Goal: Use online tool/utility: Utilize a website feature to perform a specific function

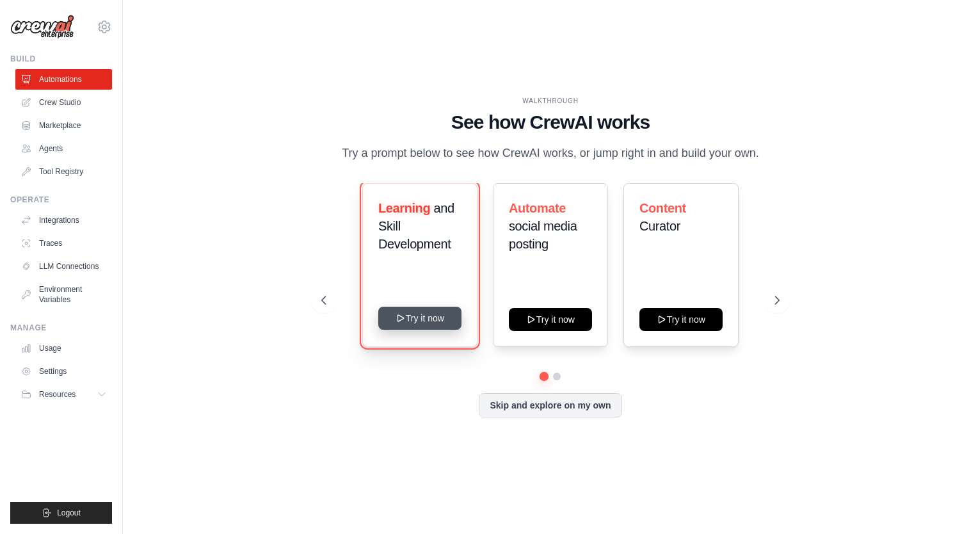
click at [436, 328] on button "Try it now" at bounding box center [419, 318] width 83 height 23
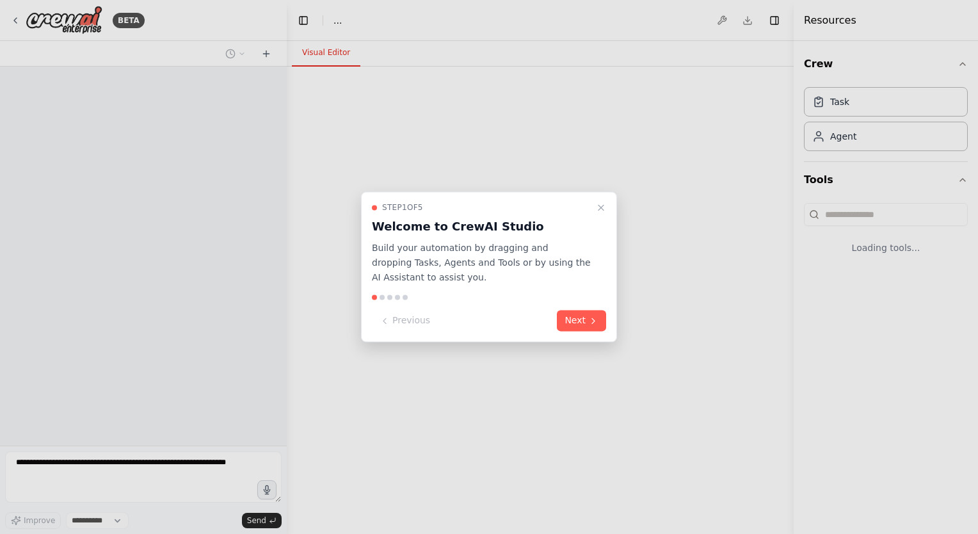
select select "****"
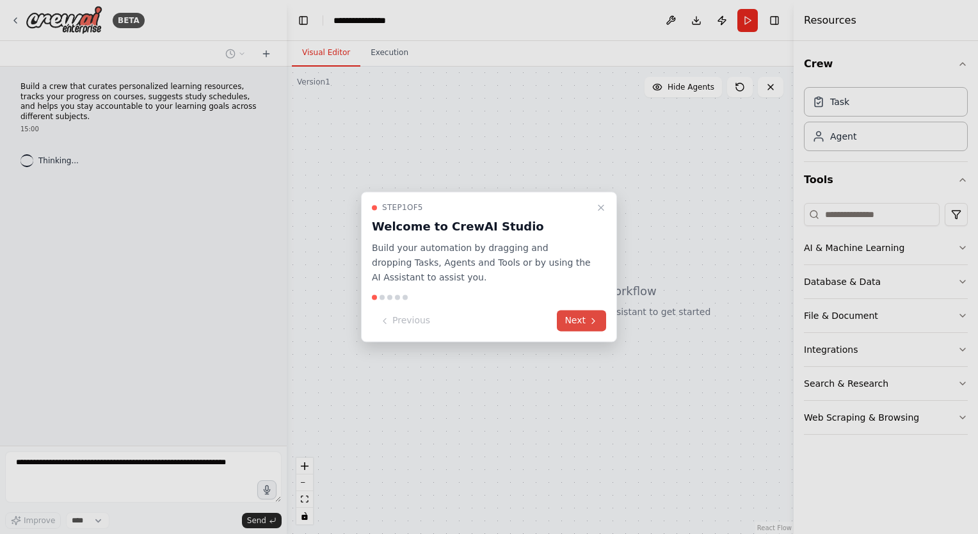
click at [576, 323] on button "Next" at bounding box center [581, 321] width 49 height 21
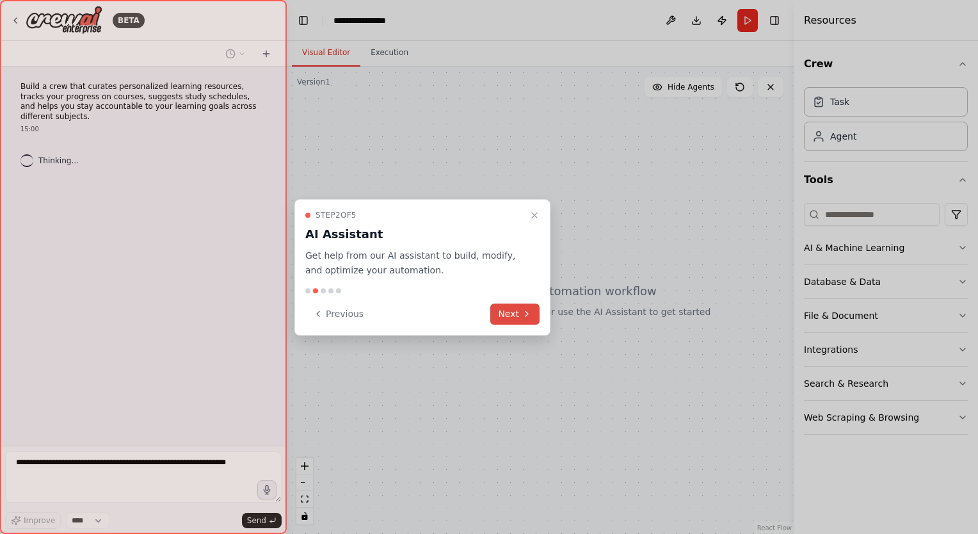
click at [513, 306] on button "Next" at bounding box center [515, 314] width 49 height 21
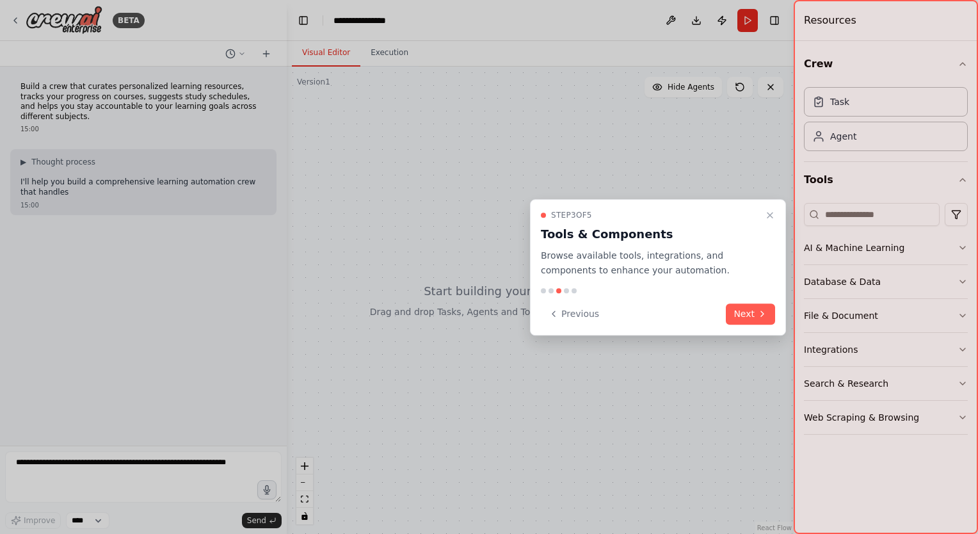
click at [761, 314] on icon at bounding box center [763, 314] width 10 height 10
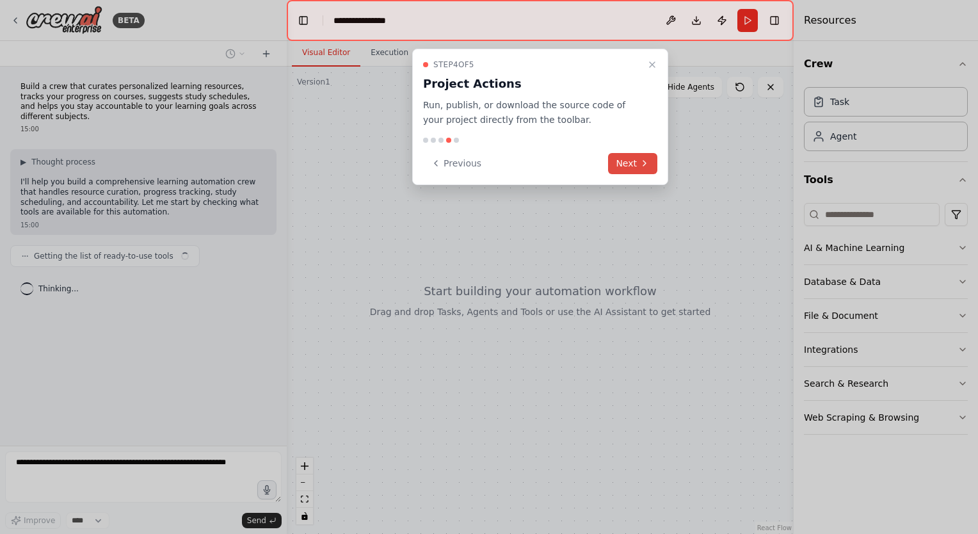
click at [638, 166] on button "Next" at bounding box center [632, 163] width 49 height 21
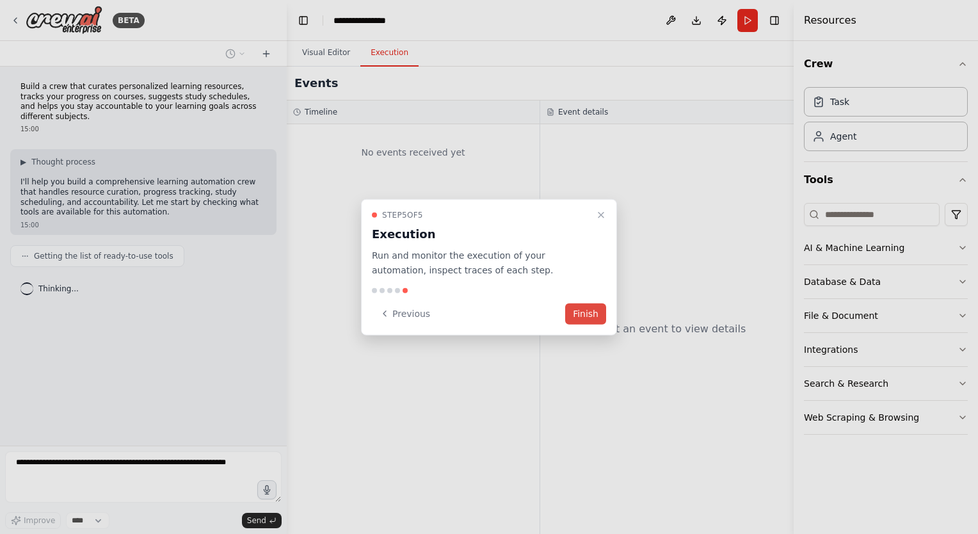
click at [589, 312] on button "Finish" at bounding box center [585, 313] width 41 height 21
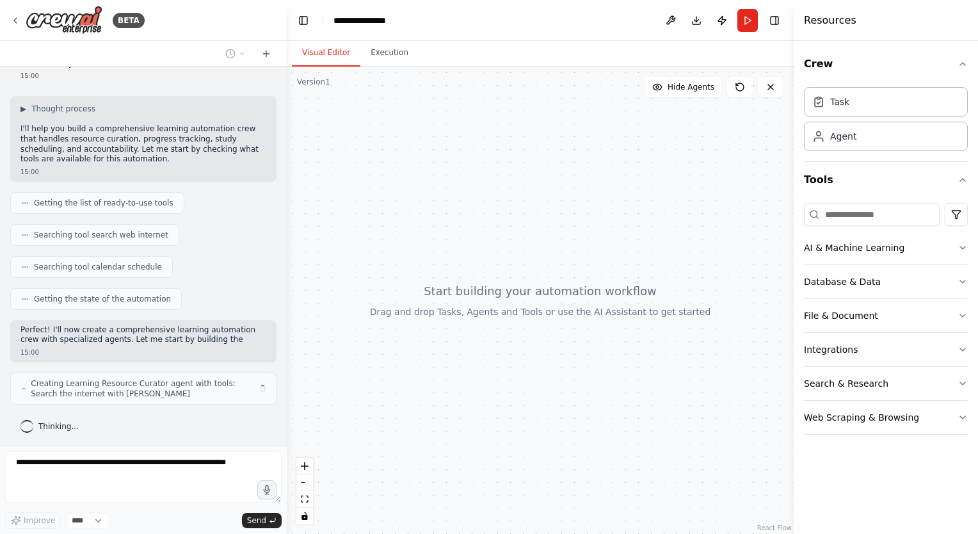
scroll to position [63, 0]
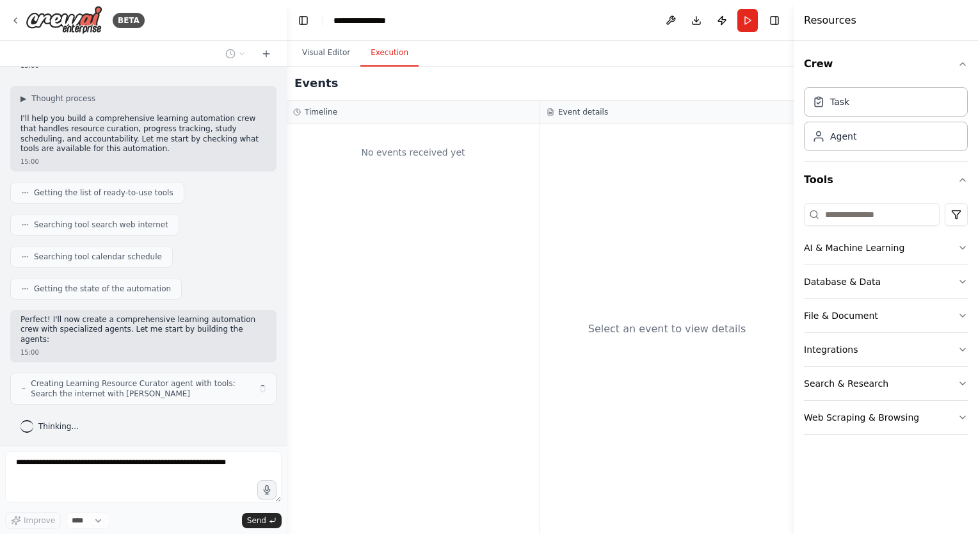
click at [384, 58] on button "Execution" at bounding box center [390, 53] width 58 height 27
click at [327, 51] on button "Visual Editor" at bounding box center [326, 53] width 69 height 27
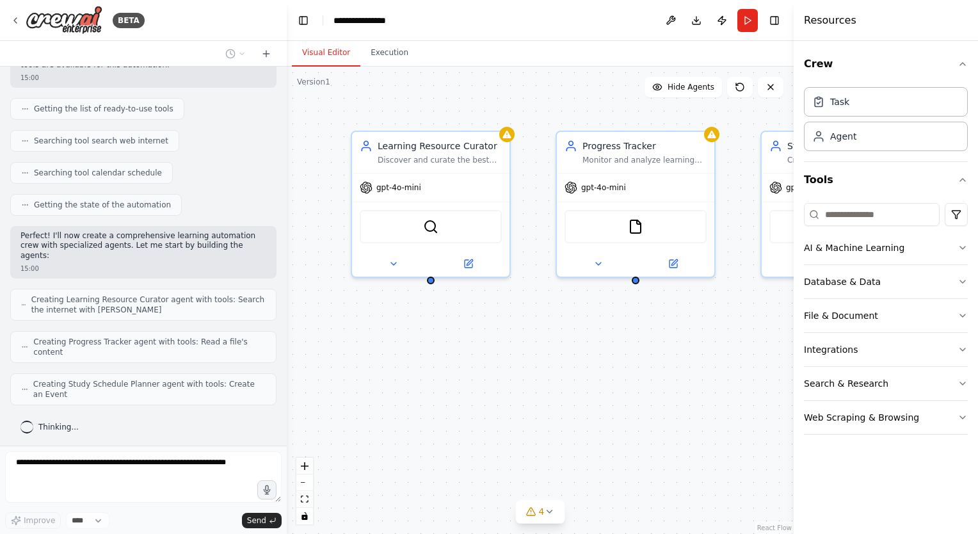
scroll to position [179, 0]
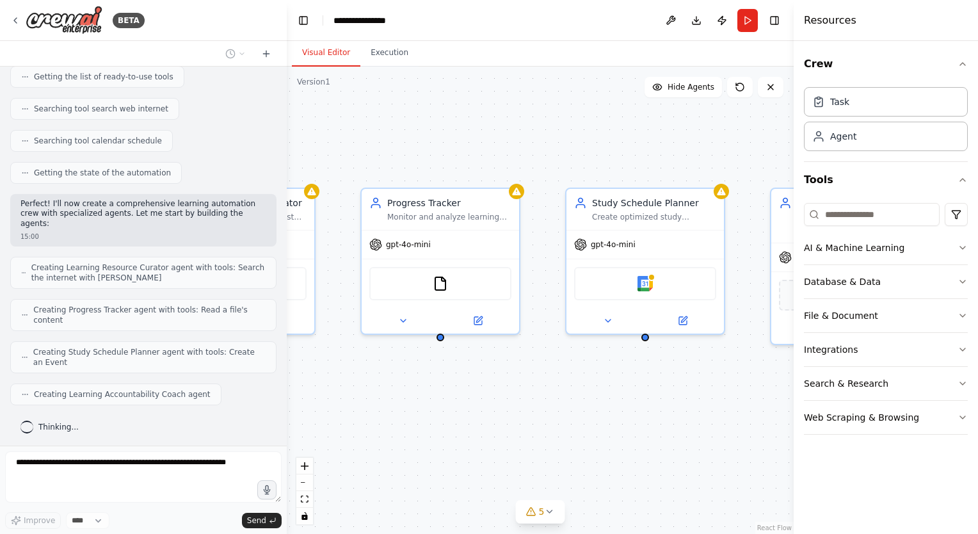
drag, startPoint x: 608, startPoint y: 361, endPoint x: 413, endPoint y: 418, distance: 203.5
click at [413, 418] on div "Learning Resource Curator Discover and curate the best learning resources for {…" at bounding box center [540, 300] width 507 height 467
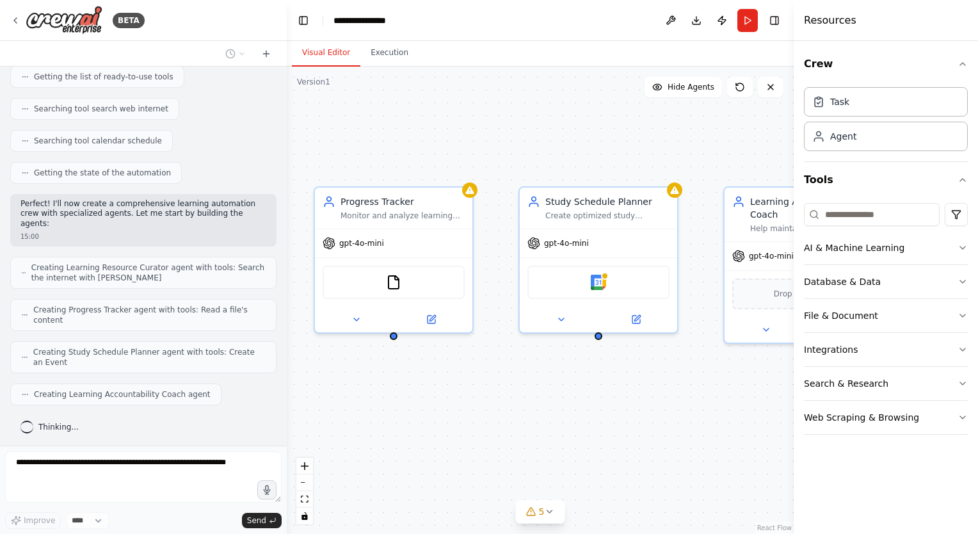
drag, startPoint x: 579, startPoint y: 409, endPoint x: 564, endPoint y: 417, distance: 16.6
click at [457, 411] on div "Learning Resource Curator Discover and curate the best learning resources for {…" at bounding box center [540, 300] width 507 height 467
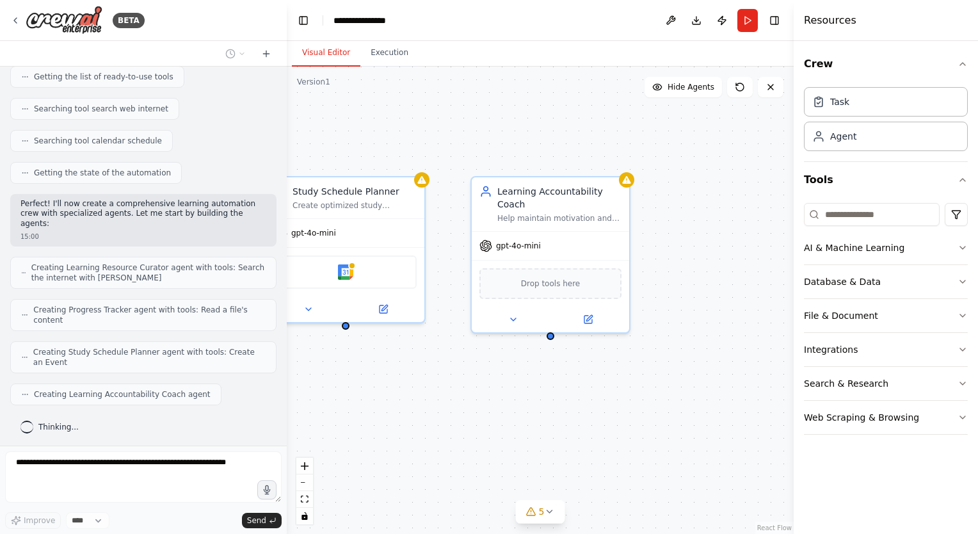
drag, startPoint x: 594, startPoint y: 417, endPoint x: 674, endPoint y: 382, distance: 86.6
click at [656, 393] on div "Learning Resource Curator Discover and curate the best learning resources for {…" at bounding box center [540, 300] width 507 height 467
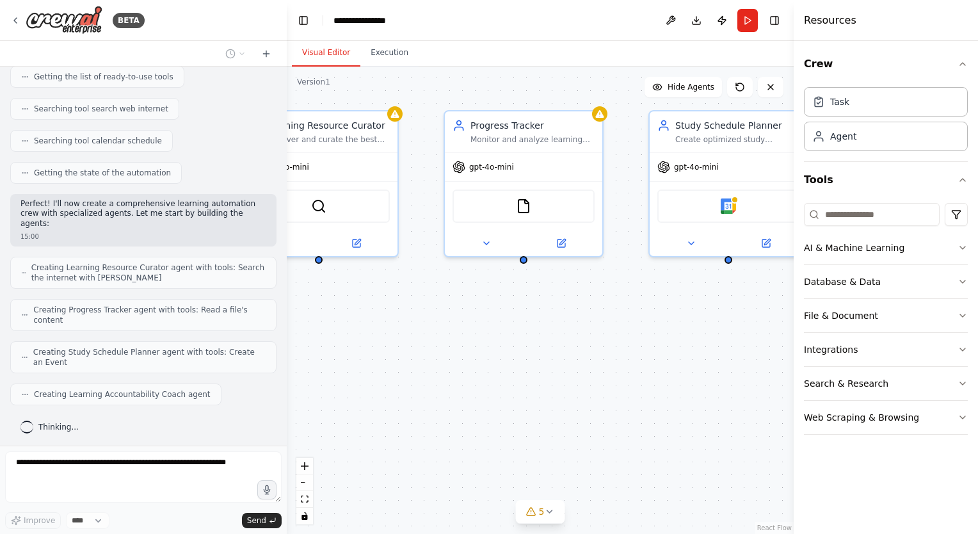
drag, startPoint x: 410, startPoint y: 418, endPoint x: 654, endPoint y: 382, distance: 247.3
click at [654, 382] on div "Learning Resource Curator Discover and curate the best learning resources for {…" at bounding box center [540, 300] width 507 height 467
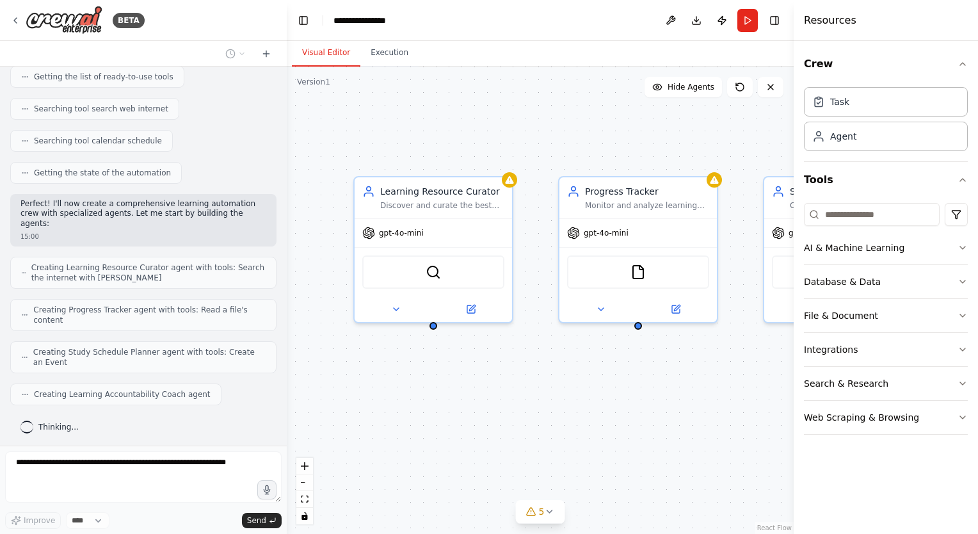
drag, startPoint x: 432, startPoint y: 347, endPoint x: 549, endPoint y: 410, distance: 132.4
click at [549, 410] on div "Learning Resource Curator Discover and curate the best learning resources for {…" at bounding box center [540, 300] width 507 height 467
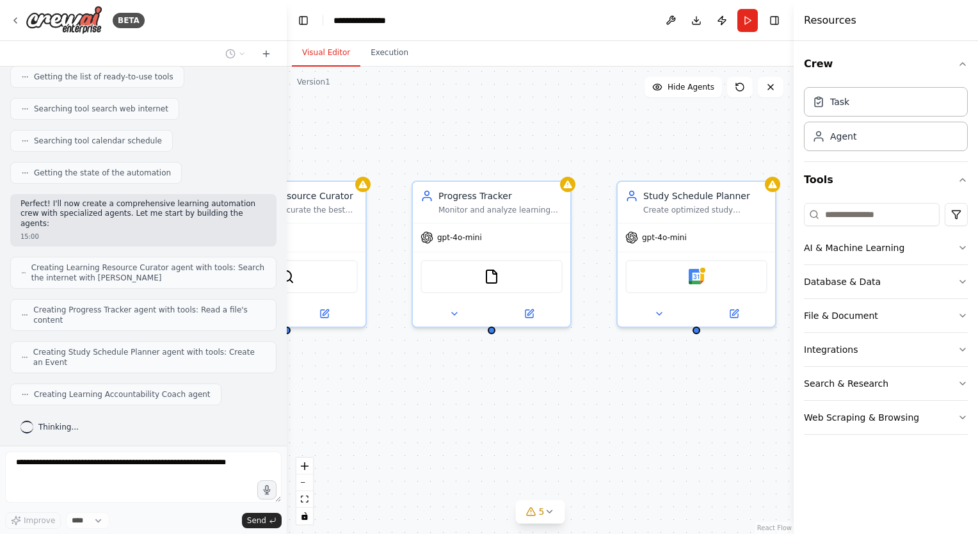
drag, startPoint x: 584, startPoint y: 365, endPoint x: 457, endPoint y: 373, distance: 127.7
click at [444, 371] on div "Learning Resource Curator Discover and curate the best learning resources for {…" at bounding box center [540, 300] width 507 height 467
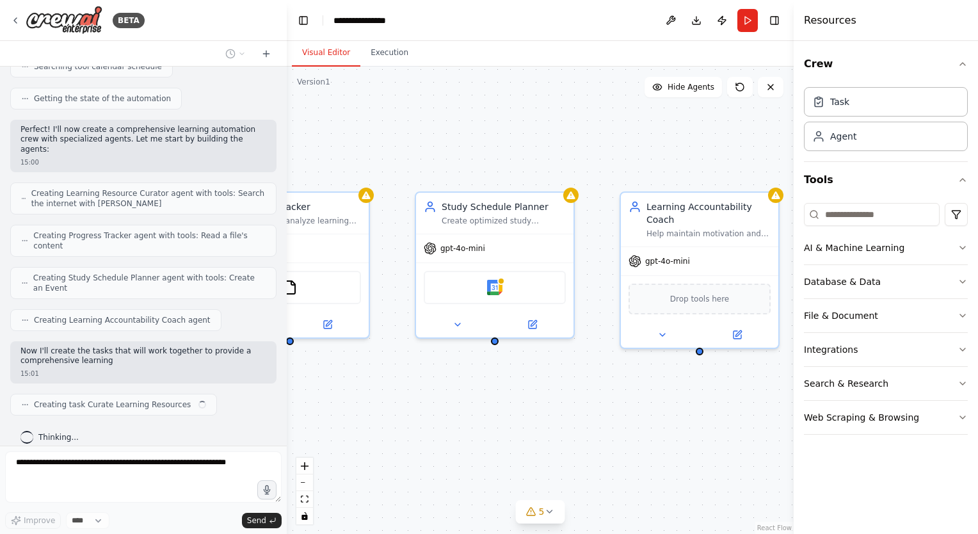
scroll to position [264, 0]
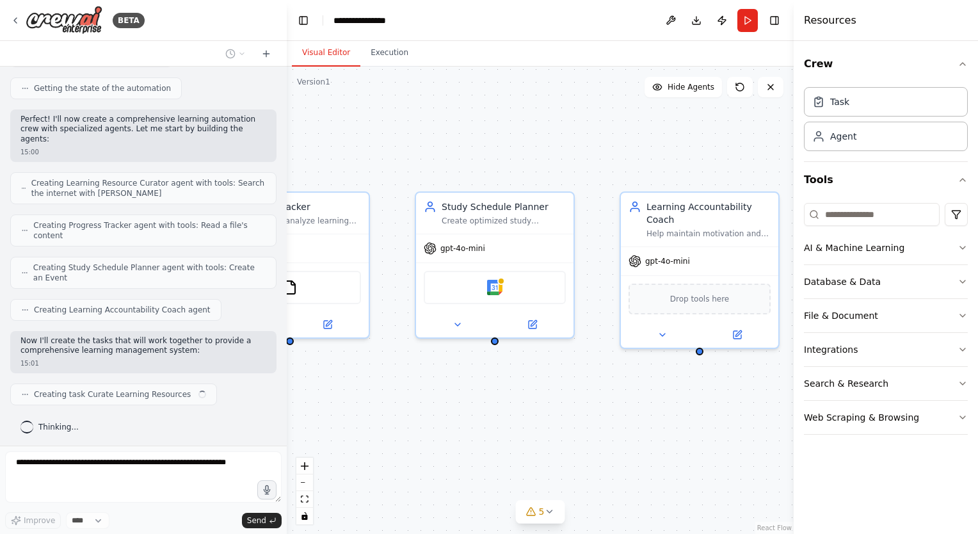
drag, startPoint x: 633, startPoint y: 387, endPoint x: 454, endPoint y: 393, distance: 178.8
click at [454, 393] on div ".deletable-edge-delete-btn { width: 20px; height: 20px; border: 0px solid #ffff…" at bounding box center [540, 300] width 507 height 467
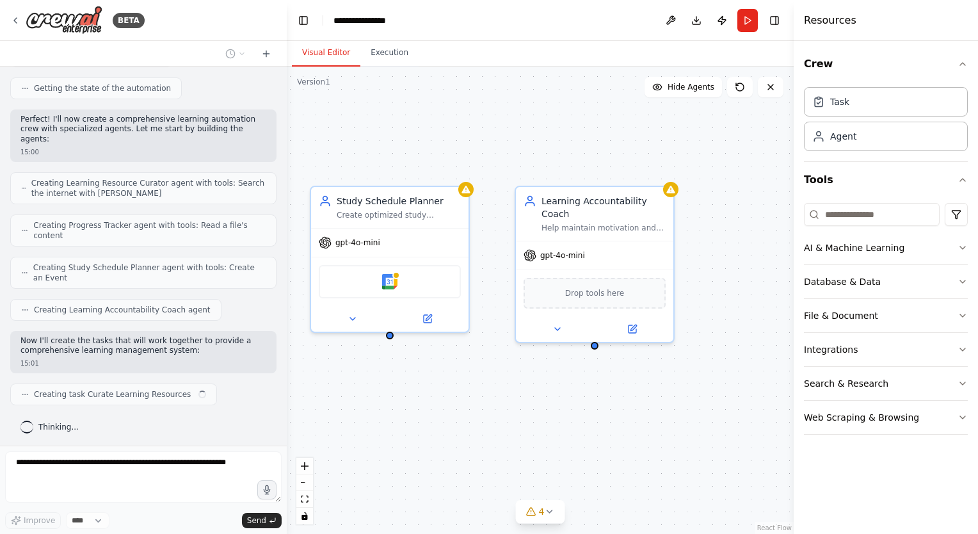
drag, startPoint x: 481, startPoint y: 405, endPoint x: 432, endPoint y: 398, distance: 49.8
click at [412, 396] on div ".deletable-edge-delete-btn { width: 20px; height: 20px; border: 0px solid #ffff…" at bounding box center [540, 300] width 507 height 467
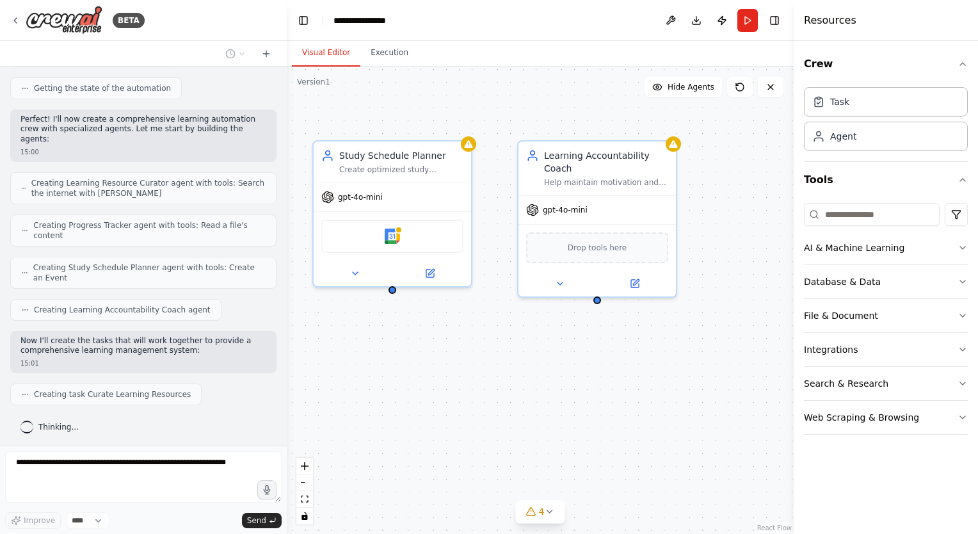
drag, startPoint x: 499, startPoint y: 406, endPoint x: 711, endPoint y: 353, distance: 219.0
click at [708, 355] on div ".deletable-edge-delete-btn { width: 20px; height: 20px; border: 0px solid #ffff…" at bounding box center [540, 300] width 507 height 467
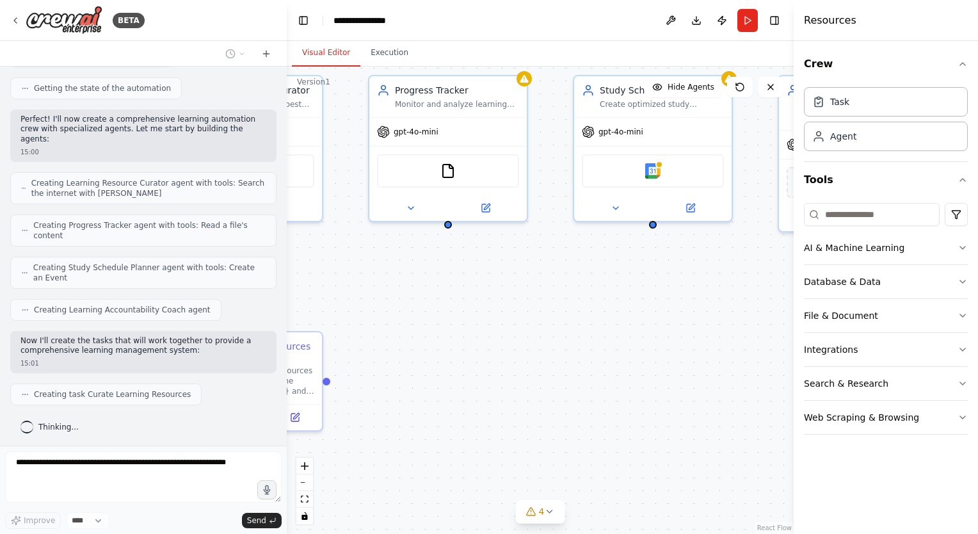
drag, startPoint x: 418, startPoint y: 396, endPoint x: 619, endPoint y: 345, distance: 207.3
click at [619, 345] on div ".deletable-edge-delete-btn { width: 20px; height: 20px; border: 0px solid #ffff…" at bounding box center [540, 300] width 507 height 467
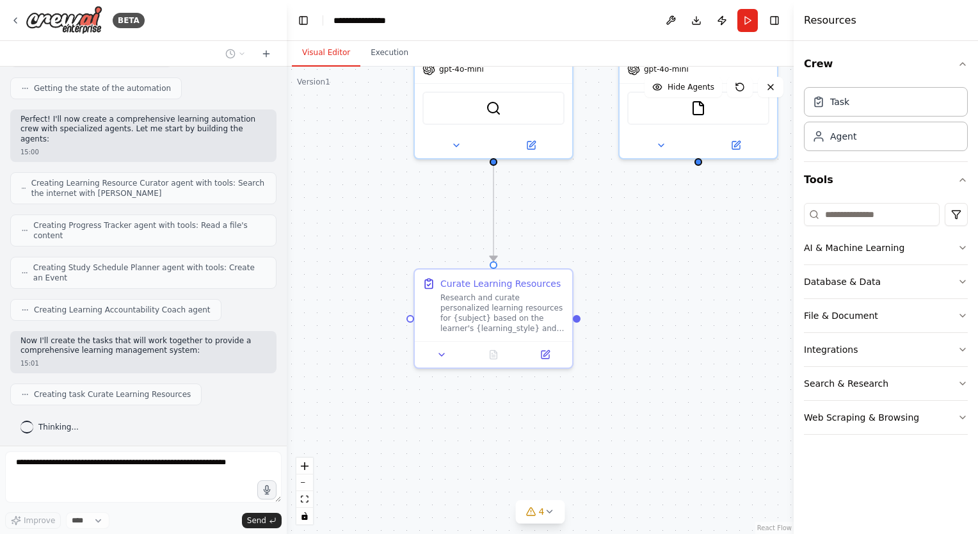
drag, startPoint x: 356, startPoint y: 370, endPoint x: 604, endPoint y: 306, distance: 256.6
click at [604, 311] on div ".deletable-edge-delete-btn { width: 20px; height: 20px; border: 0px solid #ffff…" at bounding box center [540, 300] width 507 height 467
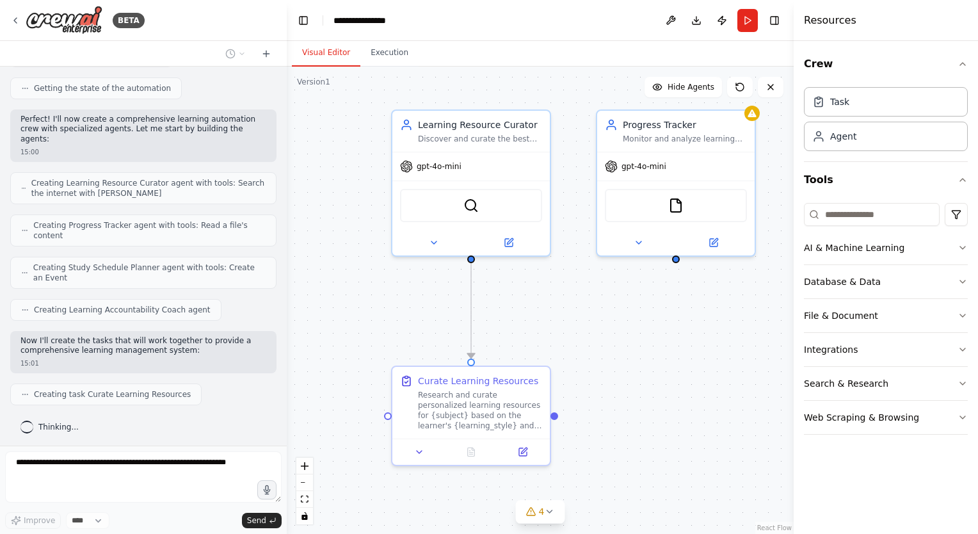
drag, startPoint x: 615, startPoint y: 288, endPoint x: 602, endPoint y: 360, distance: 73.5
click at [602, 360] on div ".deletable-edge-delete-btn { width: 20px; height: 20px; border: 0px solid #ffff…" at bounding box center [540, 300] width 507 height 467
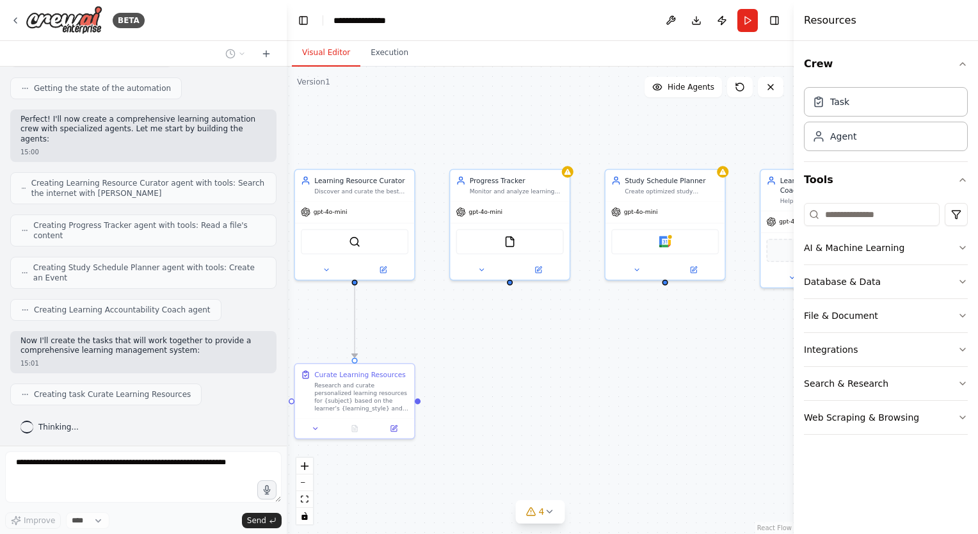
drag, startPoint x: 581, startPoint y: 362, endPoint x: 534, endPoint y: 351, distance: 48.6
click at [534, 351] on div ".deletable-edge-delete-btn { width: 20px; height: 20px; border: 0px solid #ffff…" at bounding box center [540, 300] width 507 height 467
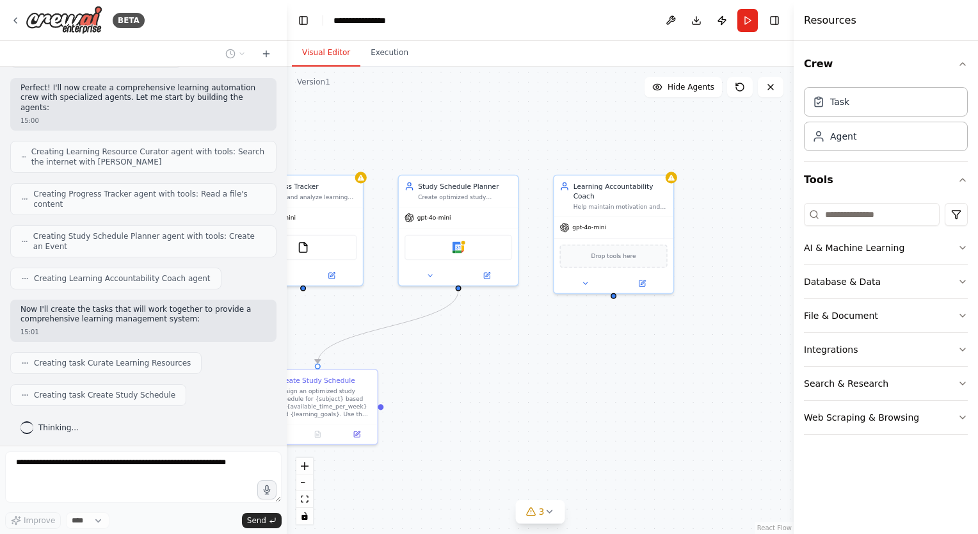
scroll to position [327, 0]
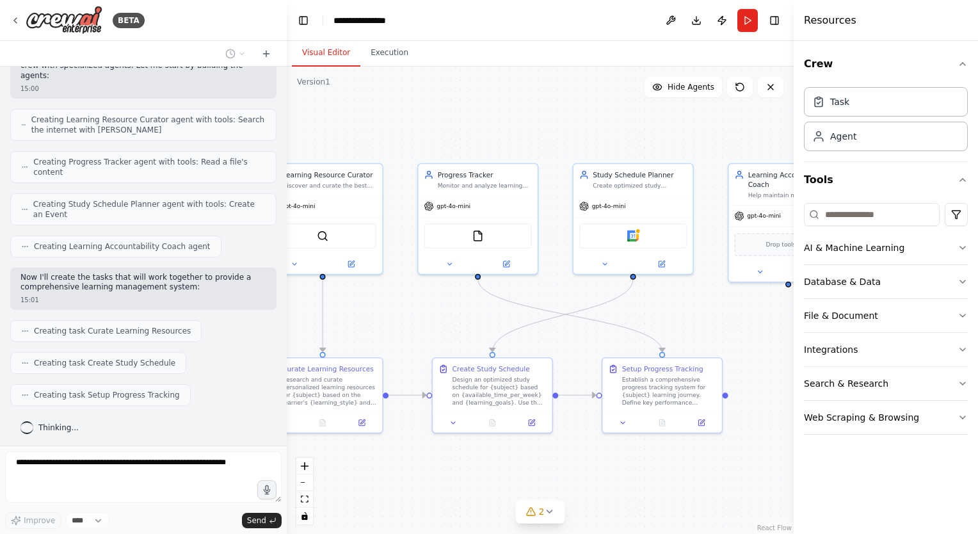
drag, startPoint x: 632, startPoint y: 357, endPoint x: 673, endPoint y: 346, distance: 42.6
click at [673, 346] on div ".deletable-edge-delete-btn { width: 20px; height: 20px; border: 0px solid #ffff…" at bounding box center [540, 300] width 507 height 467
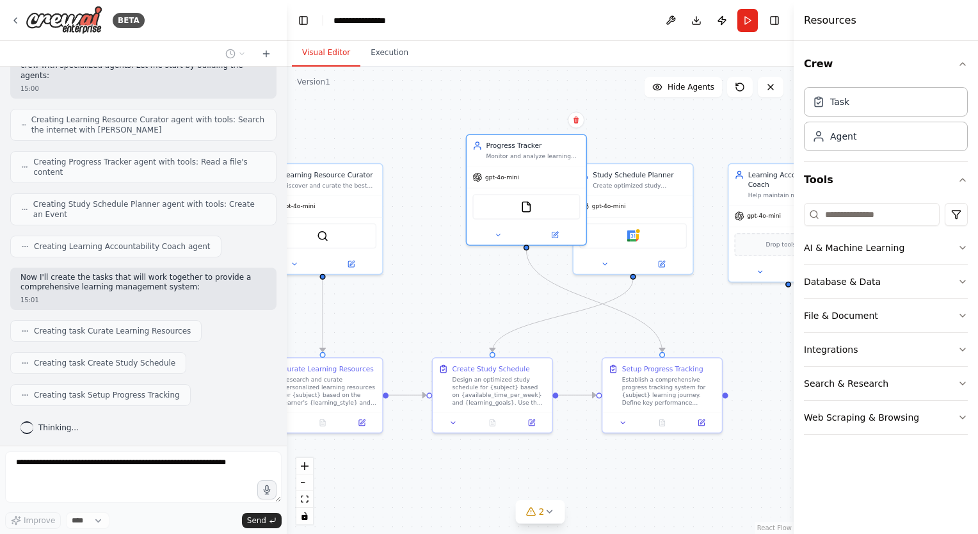
drag, startPoint x: 494, startPoint y: 186, endPoint x: 631, endPoint y: 152, distance: 141.2
click at [561, 135] on div "Progress Tracker Monitor and analyze learning progress for {subject}, track com…" at bounding box center [526, 150] width 119 height 31
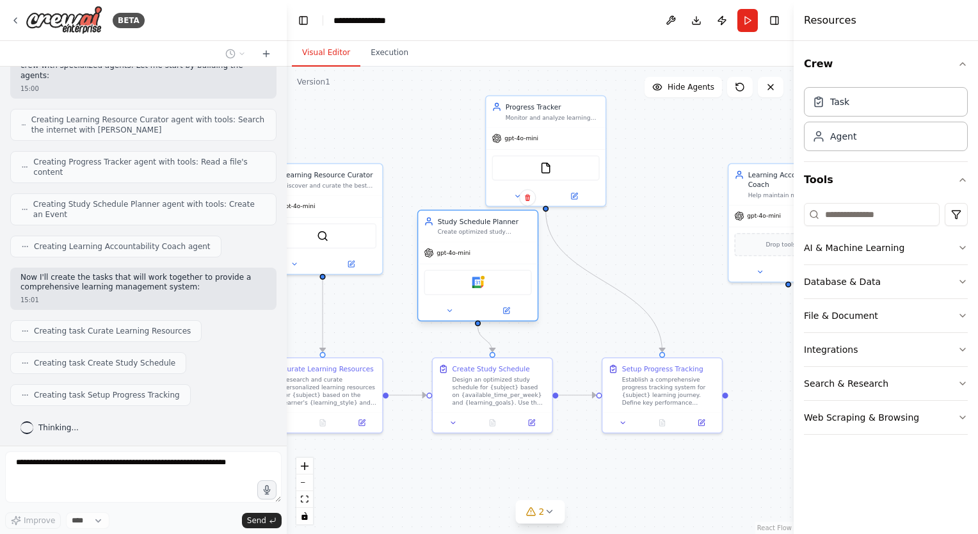
drag, startPoint x: 633, startPoint y: 219, endPoint x: 467, endPoint y: 248, distance: 168.3
click at [458, 254] on div "gpt-4o-mini" at bounding box center [477, 252] width 119 height 21
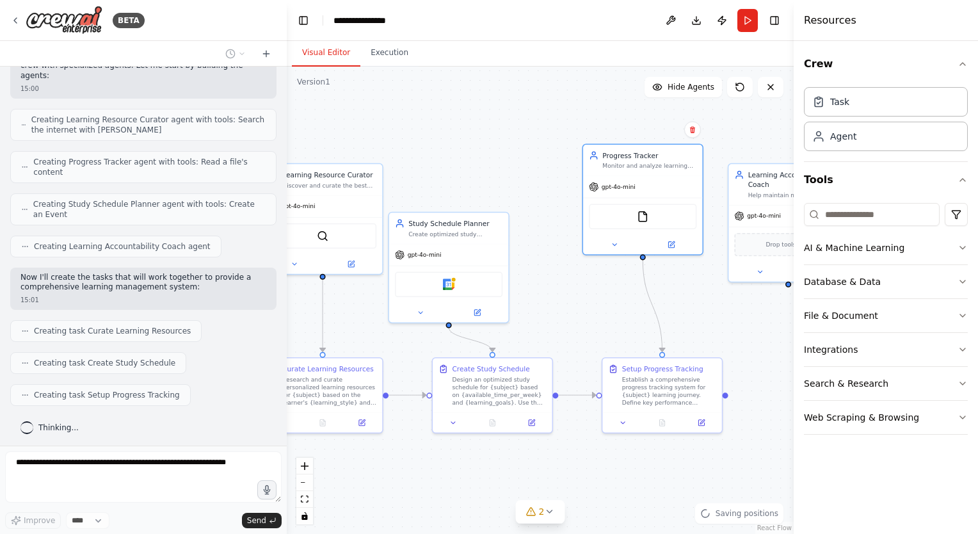
drag, startPoint x: 540, startPoint y: 117, endPoint x: 590, endPoint y: 217, distance: 111.4
click at [657, 176] on div "Progress Tracker Monitor and analyze learning progress for {subject}, track com…" at bounding box center [642, 160] width 119 height 31
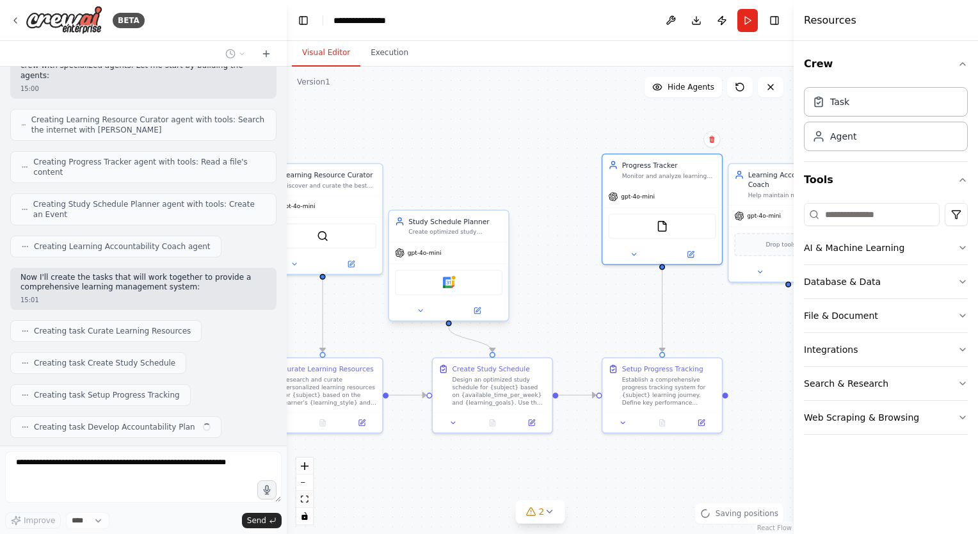
scroll to position [359, 0]
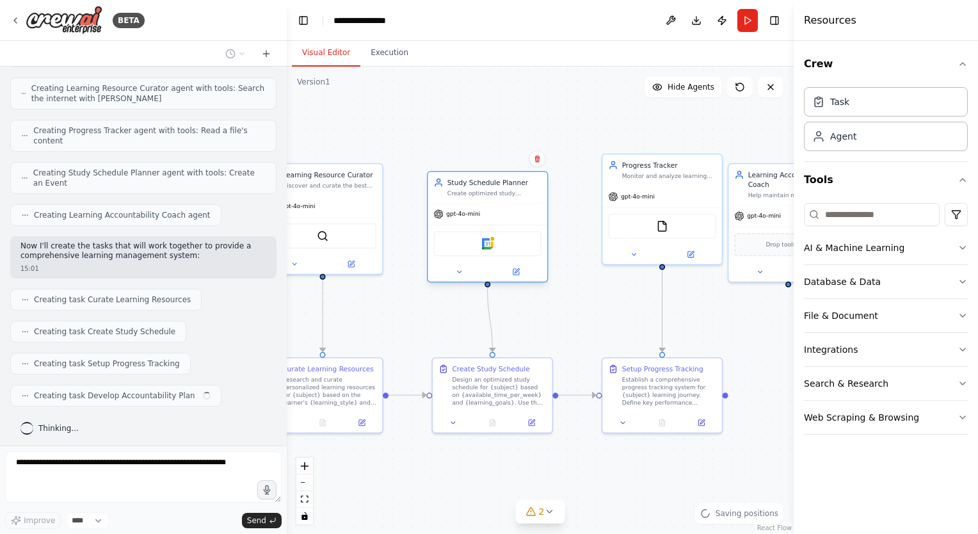
drag, startPoint x: 491, startPoint y: 219, endPoint x: 511, endPoint y: 183, distance: 41.0
click at [511, 204] on div "gpt-4o-mini" at bounding box center [487, 214] width 119 height 21
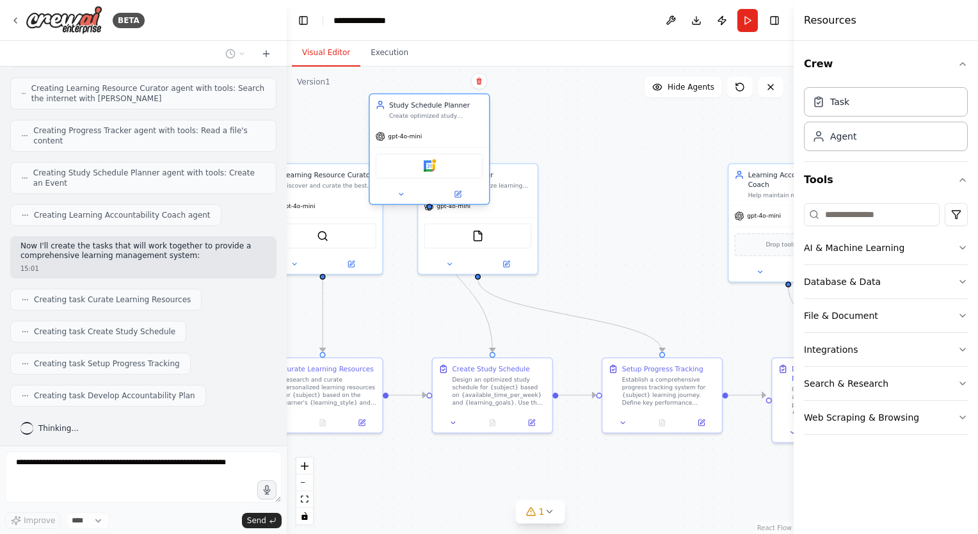
drag, startPoint x: 502, startPoint y: 178, endPoint x: 441, endPoint y: 136, distance: 74.2
click at [433, 126] on div "gpt-4o-mini" at bounding box center [429, 136] width 119 height 21
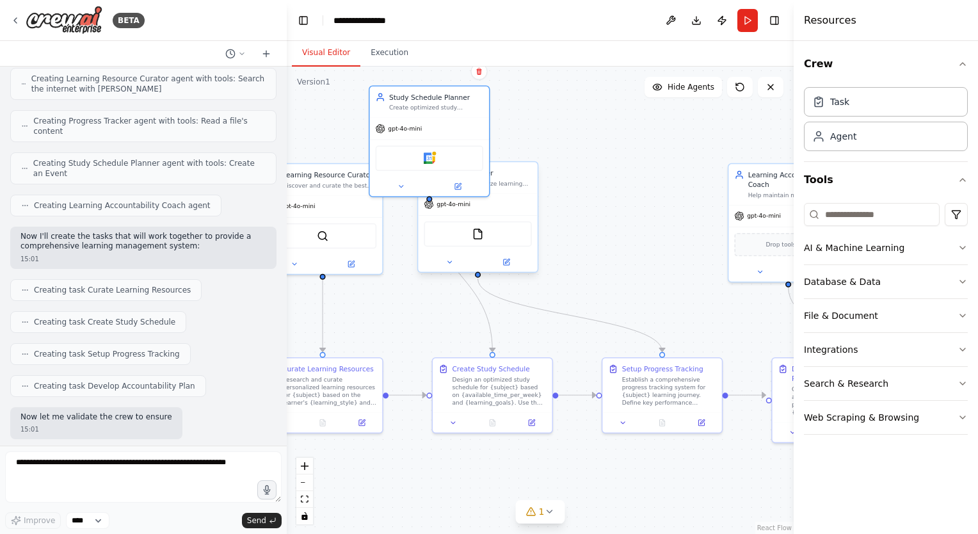
scroll to position [443, 0]
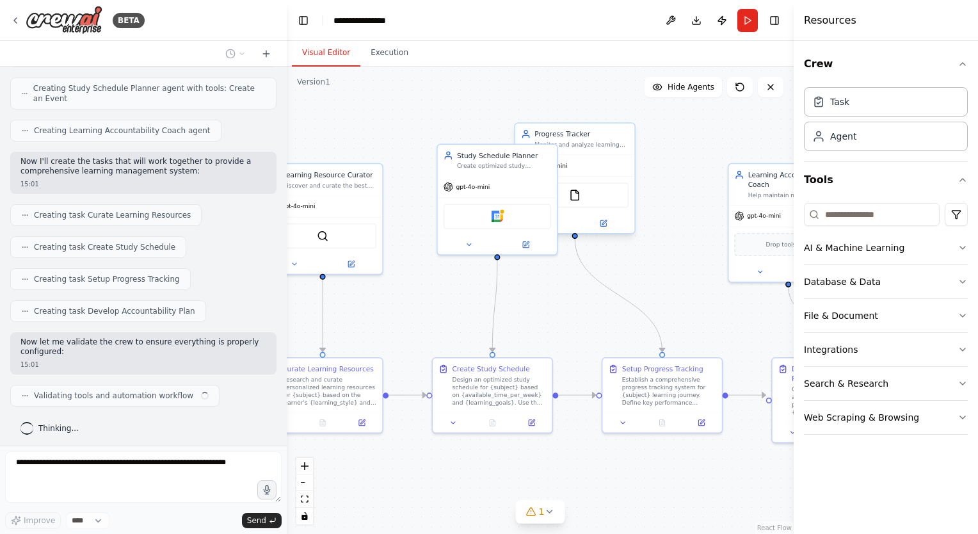
drag, startPoint x: 503, startPoint y: 205, endPoint x: 646, endPoint y: 161, distance: 149.3
click at [622, 161] on div "gpt-4o-mini" at bounding box center [574, 165] width 119 height 21
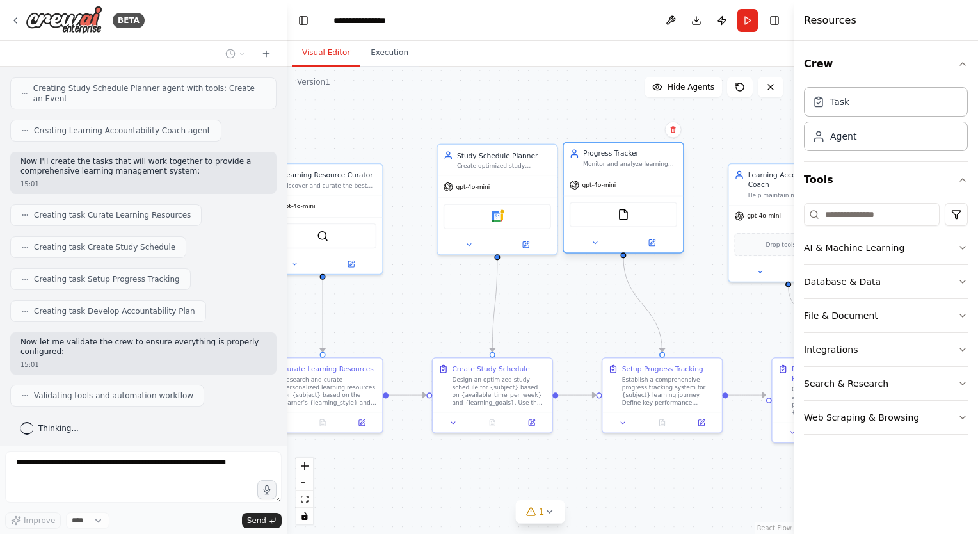
drag, startPoint x: 594, startPoint y: 150, endPoint x: 583, endPoint y: 190, distance: 41.8
click at [635, 172] on div "Progress Tracker Monitor and analyze learning progress for {subject}, track com…" at bounding box center [623, 158] width 119 height 31
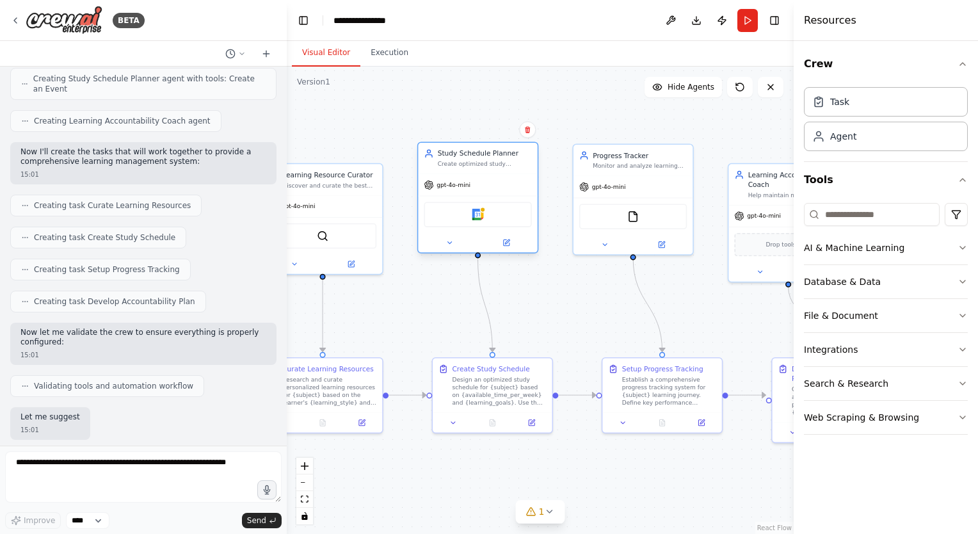
drag, startPoint x: 490, startPoint y: 183, endPoint x: 501, endPoint y: 183, distance: 10.9
click at [501, 183] on div "gpt-4o-mini" at bounding box center [477, 184] width 119 height 21
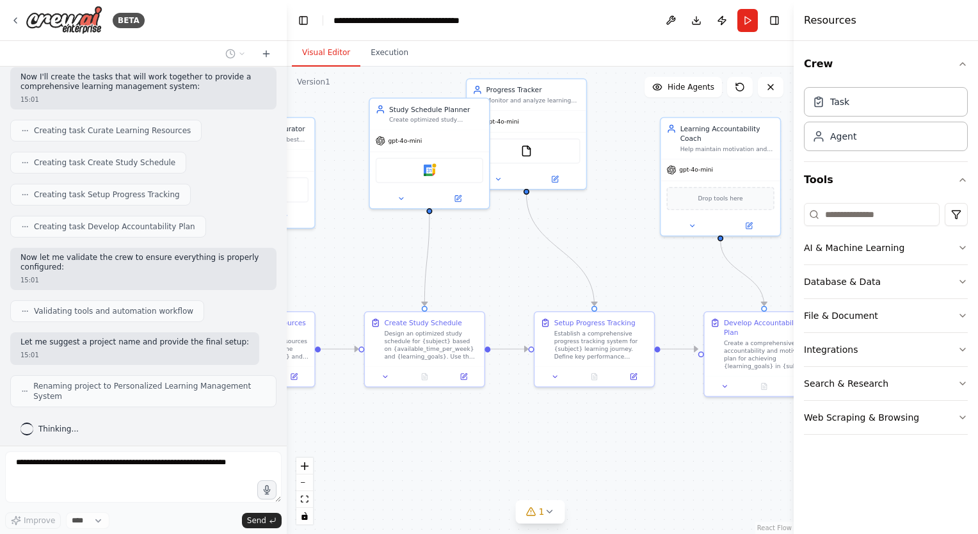
drag, startPoint x: 686, startPoint y: 489, endPoint x: 520, endPoint y: 421, distance: 179.8
click at [623, 441] on div ".deletable-edge-delete-btn { width: 20px; height: 20px; border: 0px solid #ffff…" at bounding box center [540, 300] width 507 height 467
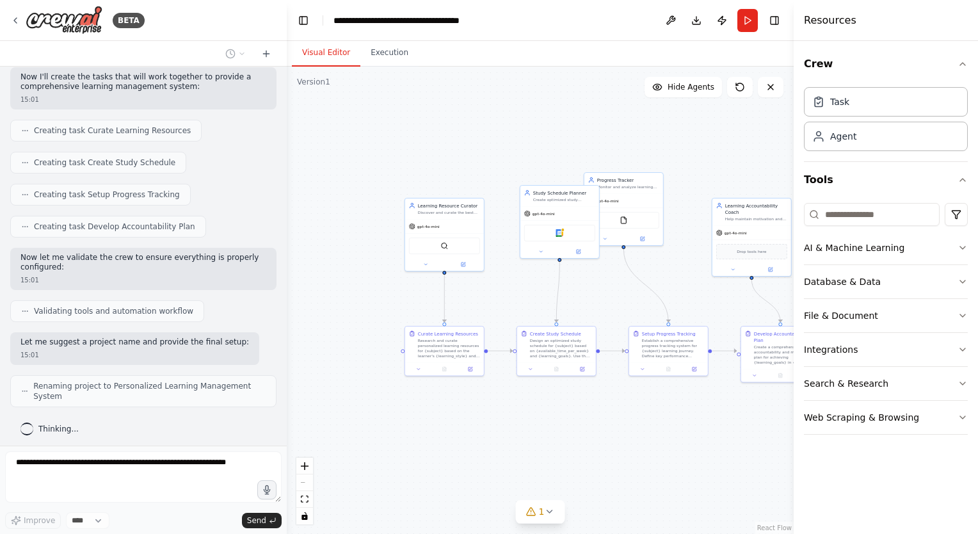
drag, startPoint x: 472, startPoint y: 435, endPoint x: 574, endPoint y: 414, distance: 104.6
click at [574, 414] on div ".deletable-edge-delete-btn { width: 20px; height: 20px; border: 0px solid #ffff…" at bounding box center [540, 300] width 507 height 467
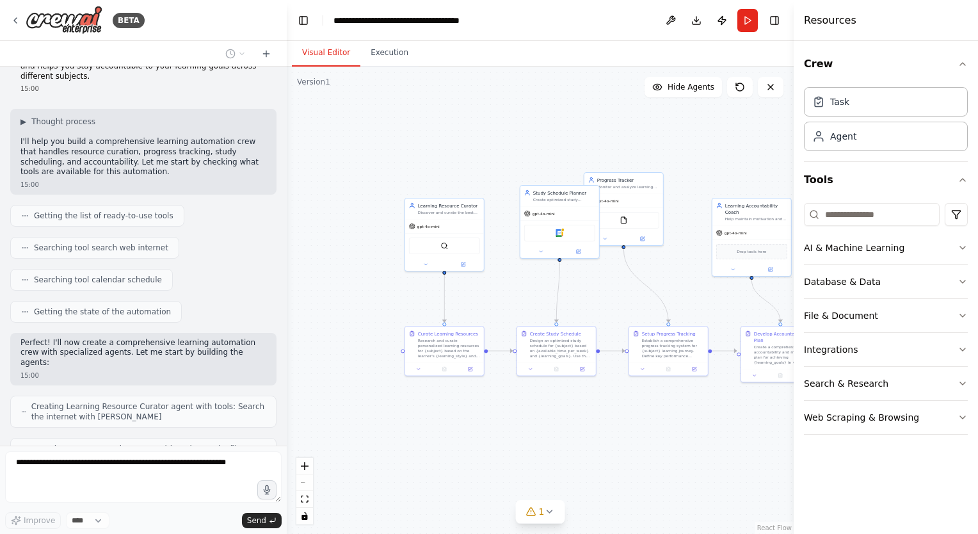
scroll to position [0, 0]
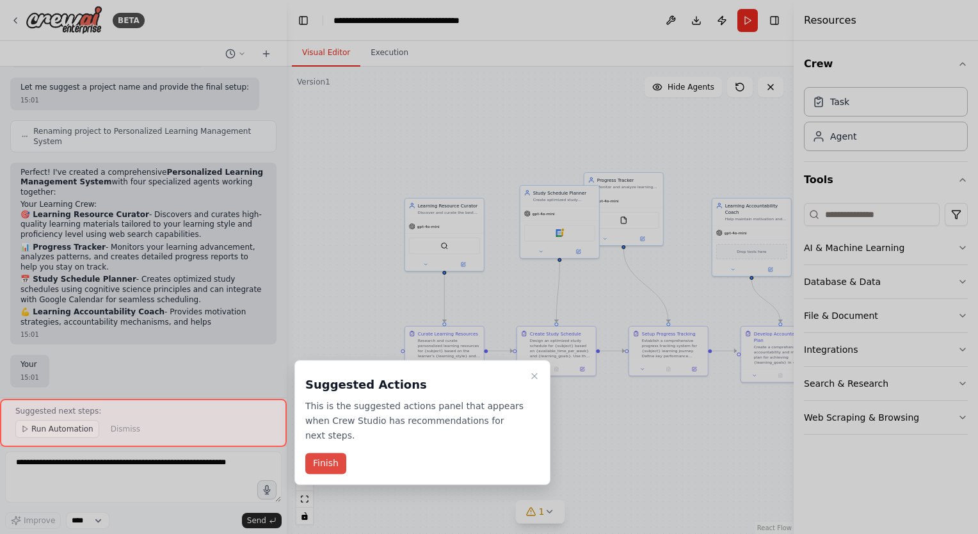
click at [328, 467] on button "Finish" at bounding box center [325, 463] width 41 height 21
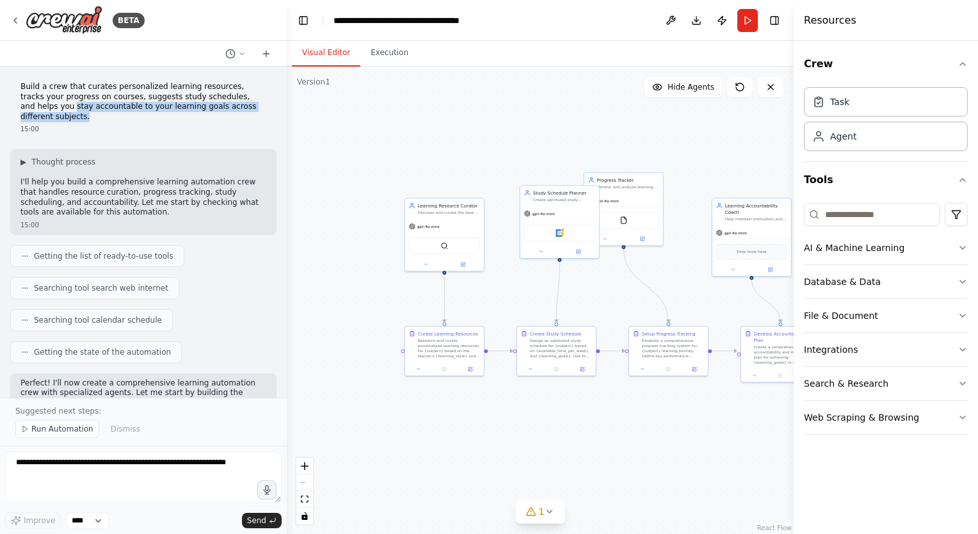
drag, startPoint x: 59, startPoint y: 122, endPoint x: 36, endPoint y: 110, distance: 25.2
click at [36, 110] on p "Build a crew that curates personalized learning resources, tracks your progress…" at bounding box center [143, 102] width 246 height 40
drag, startPoint x: 36, startPoint y: 110, endPoint x: 59, endPoint y: 118, distance: 23.9
click at [44, 111] on p "Build a crew that curates personalized learning resources, tracks your progress…" at bounding box center [143, 102] width 246 height 40
click at [72, 119] on p "Build a crew that curates personalized learning resources, tracks your progress…" at bounding box center [143, 102] width 246 height 40
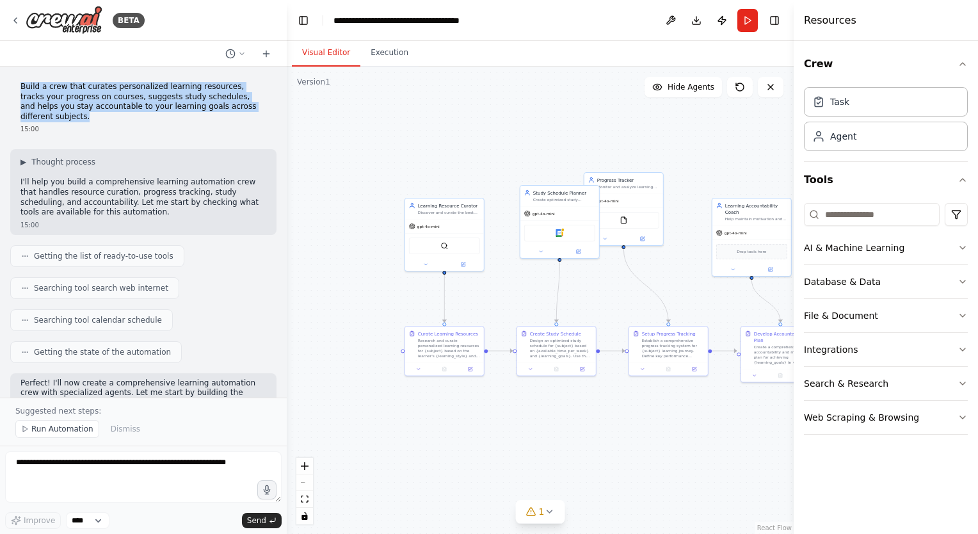
drag, startPoint x: 65, startPoint y: 120, endPoint x: 20, endPoint y: 84, distance: 57.4
click at [20, 84] on div "Build a crew that curates personalized learning resources, tracks your progress…" at bounding box center [143, 108] width 266 height 62
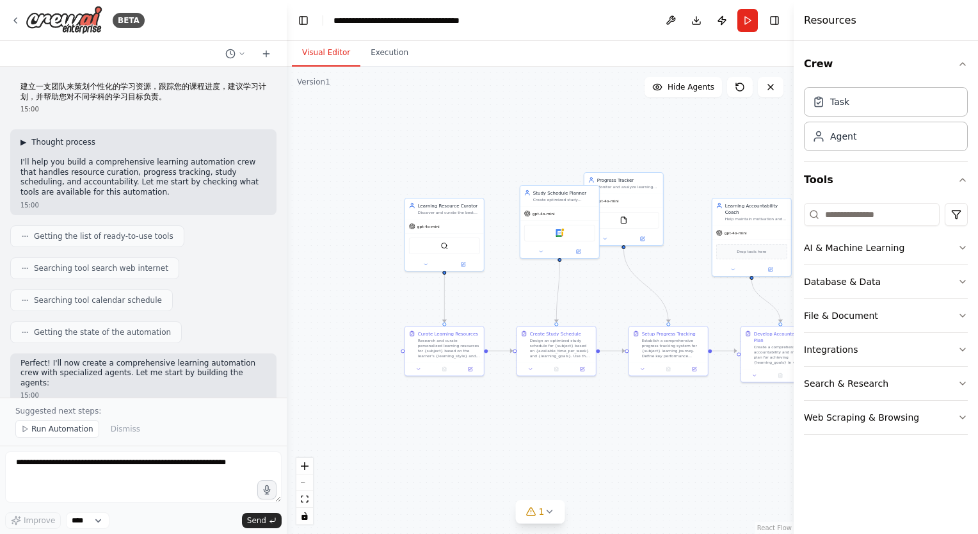
click at [24, 142] on span "▶" at bounding box center [23, 142] width 6 height 10
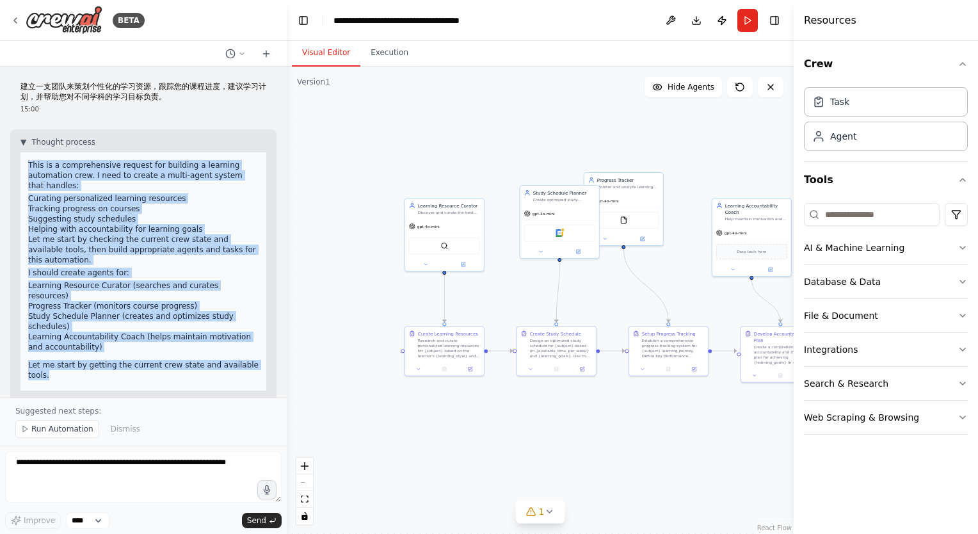
drag, startPoint x: 64, startPoint y: 366, endPoint x: 26, endPoint y: 163, distance: 205.8
click at [26, 163] on div "This is a comprehensive request for building a learning automation crew. I need…" at bounding box center [143, 271] width 246 height 238
drag, startPoint x: 26, startPoint y: 163, endPoint x: 70, endPoint y: 223, distance: 74.2
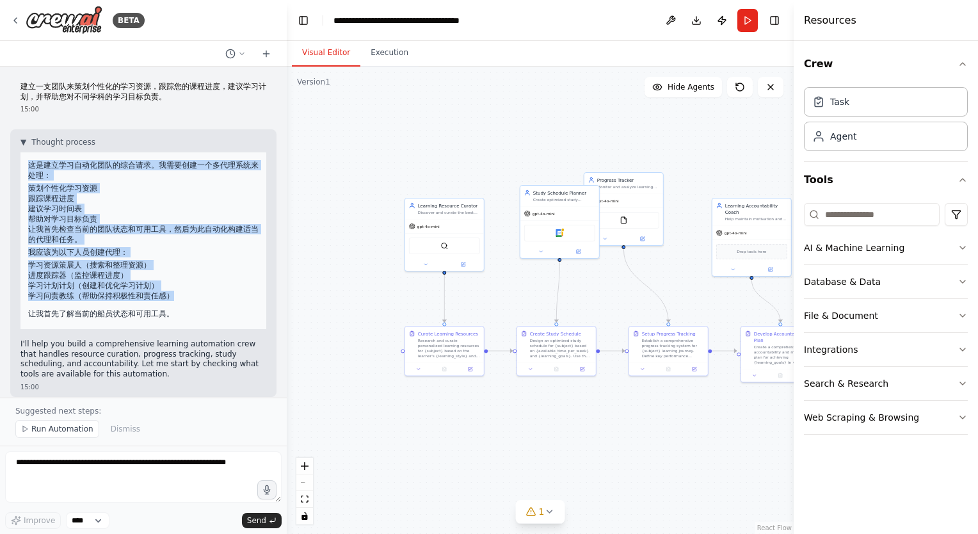
click at [160, 198] on li "跟踪课程进度" at bounding box center [143, 198] width 231 height 10
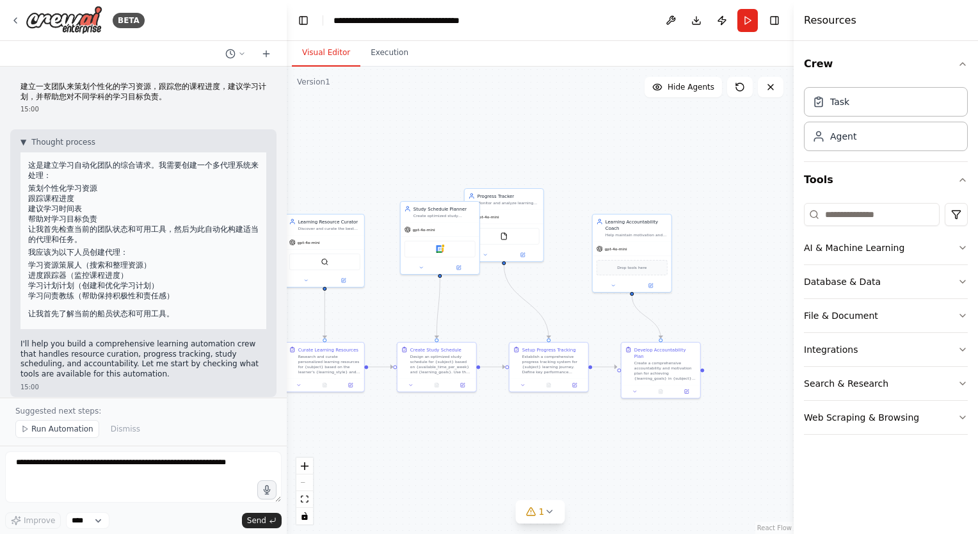
drag, startPoint x: 654, startPoint y: 424, endPoint x: 544, endPoint y: 446, distance: 111.6
click at [544, 446] on div ".deletable-edge-delete-btn { width: 20px; height: 20px; border: 0px solid #ffff…" at bounding box center [540, 300] width 507 height 467
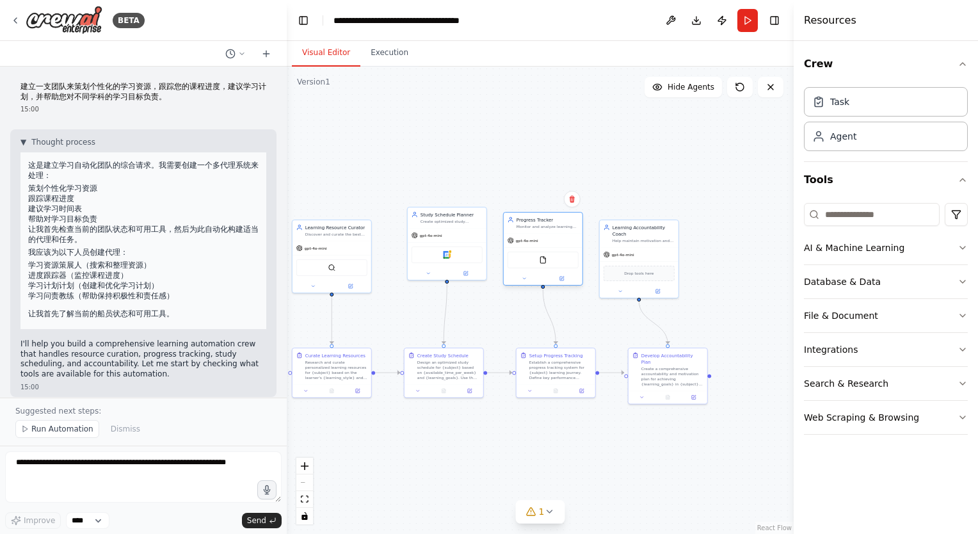
drag, startPoint x: 527, startPoint y: 211, endPoint x: 562, endPoint y: 232, distance: 41.1
click at [562, 232] on div "Progress Tracker Monitor and analyze learning progress for {subject}, track com…" at bounding box center [543, 223] width 79 height 20
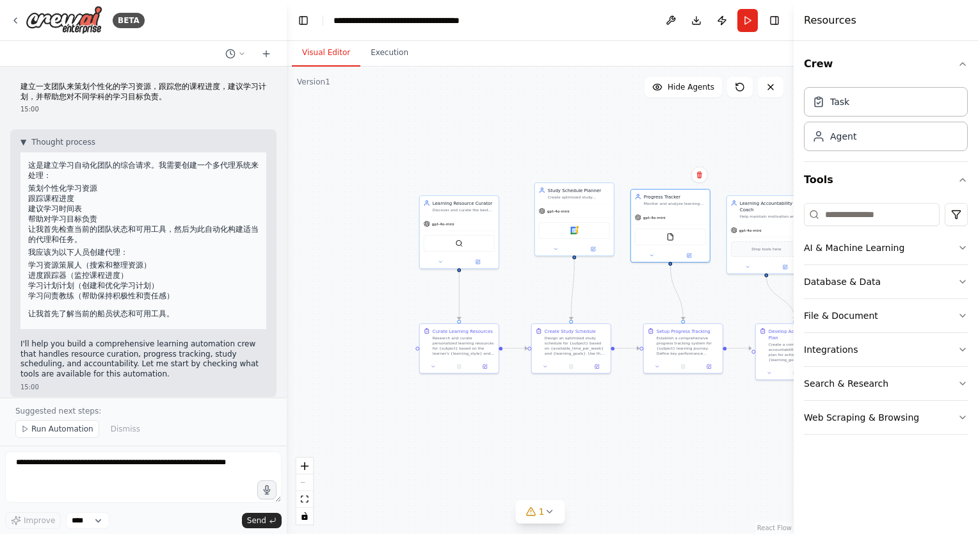
drag, startPoint x: 451, startPoint y: 448, endPoint x: 576, endPoint y: 433, distance: 125.7
click at [574, 437] on div ".deletable-edge-delete-btn { width: 20px; height: 20px; border: 0px solid #ffff…" at bounding box center [540, 300] width 507 height 467
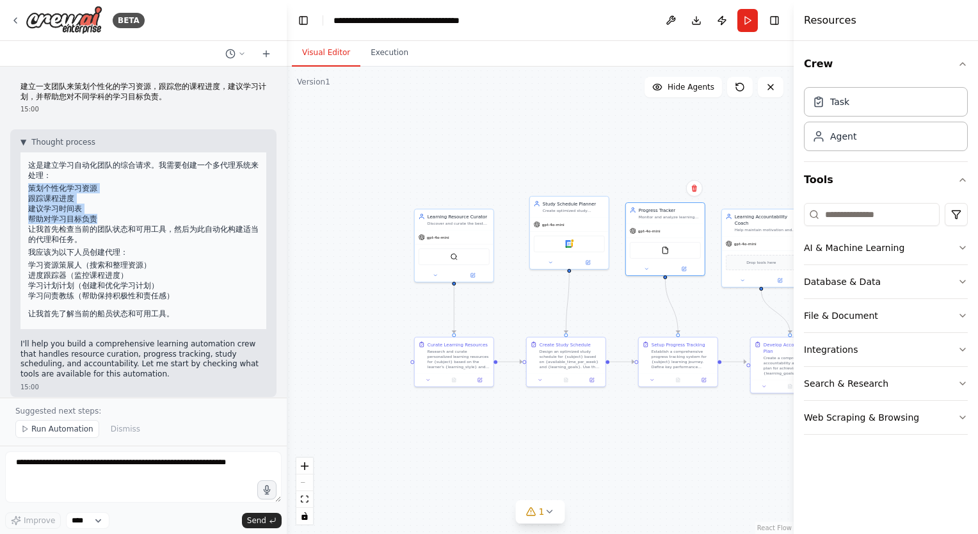
drag, startPoint x: 29, startPoint y: 187, endPoint x: 101, endPoint y: 216, distance: 77.5
click at [101, 216] on ol "策划个性化学习资源 跟踪课程进度 建议学习时间表 帮助对学习目标负责" at bounding box center [143, 203] width 231 height 41
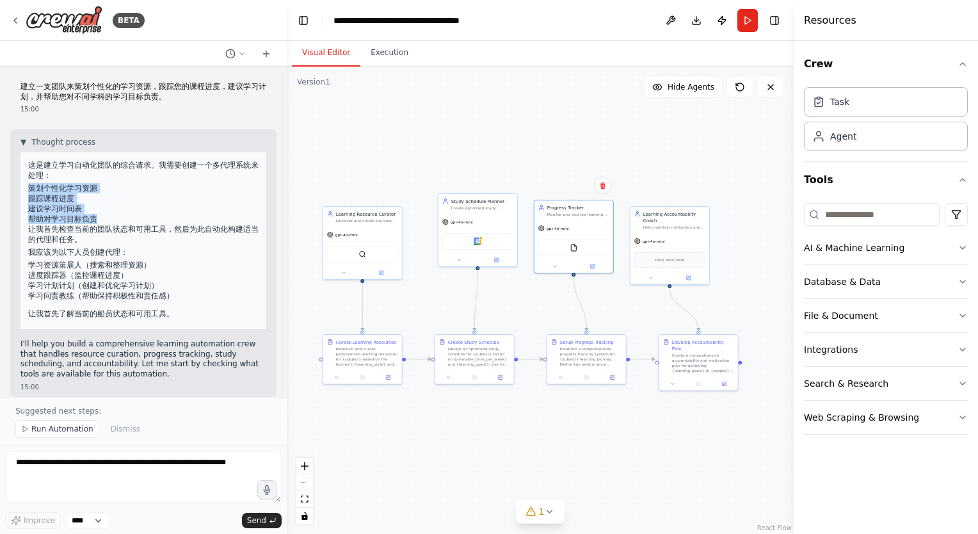
drag, startPoint x: 674, startPoint y: 442, endPoint x: 473, endPoint y: 310, distance: 240.5
click at [585, 439] on div ".deletable-edge-delete-btn { width: 20px; height: 20px; border: 0px solid #ffff…" at bounding box center [540, 300] width 507 height 467
drag, startPoint x: 381, startPoint y: 426, endPoint x: 397, endPoint y: 314, distance: 113.8
click at [398, 318] on div ".deletable-edge-delete-btn { width: 20px; height: 20px; border: 0px solid #ffff…" at bounding box center [540, 300] width 507 height 467
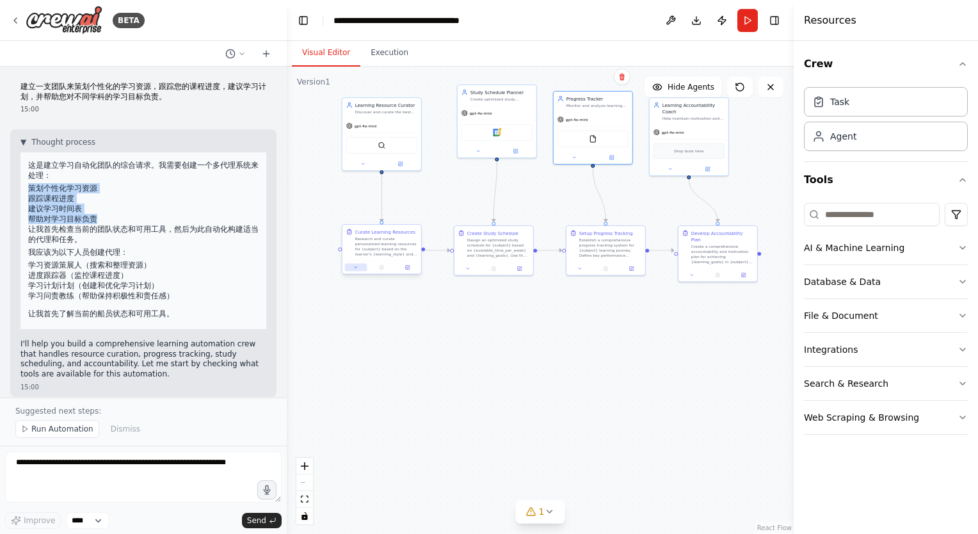
click at [356, 268] on icon at bounding box center [355, 267] width 5 height 5
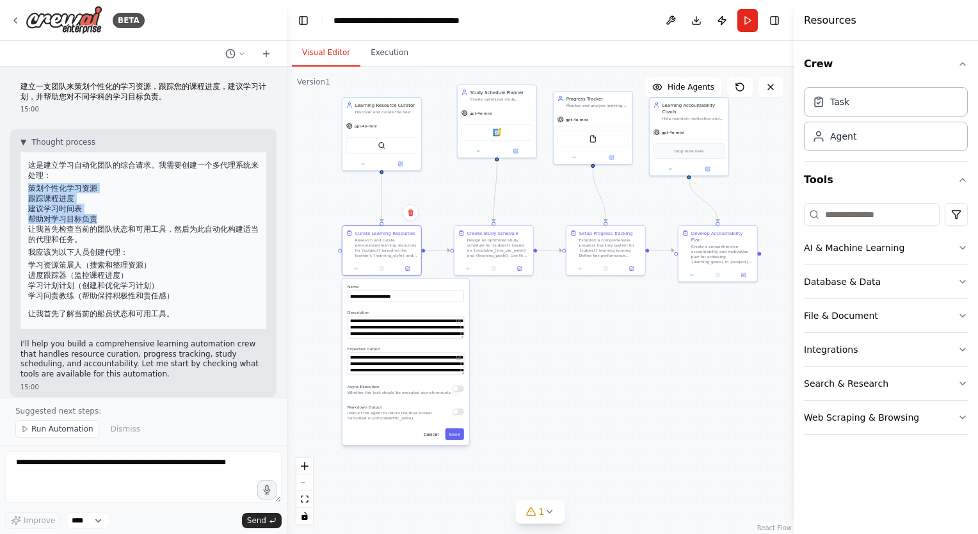
click at [548, 348] on div ".deletable-edge-delete-btn { width: 20px; height: 20px; border: 0px solid #ffff…" at bounding box center [540, 300] width 507 height 467
click at [391, 118] on div "gpt-4o-mini" at bounding box center [382, 125] width 79 height 14
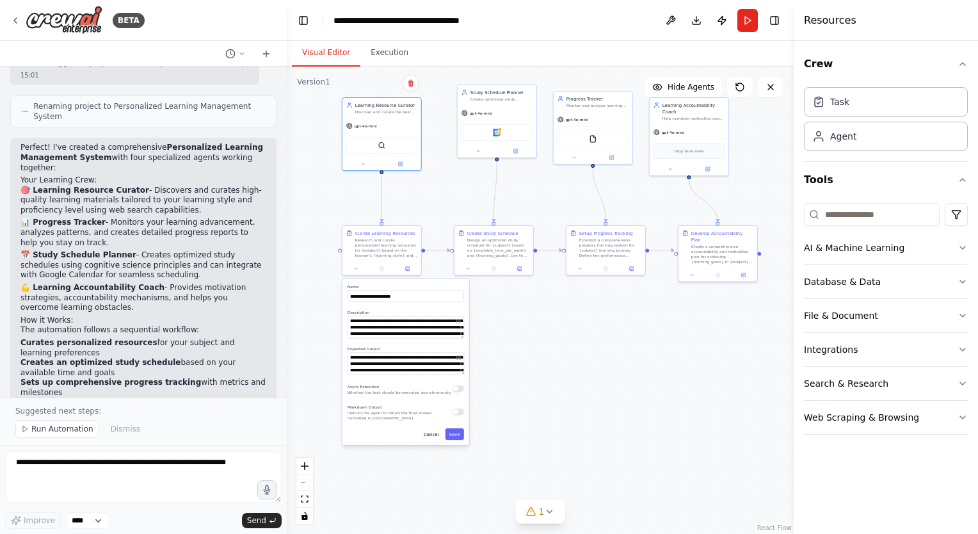
scroll to position [958, 0]
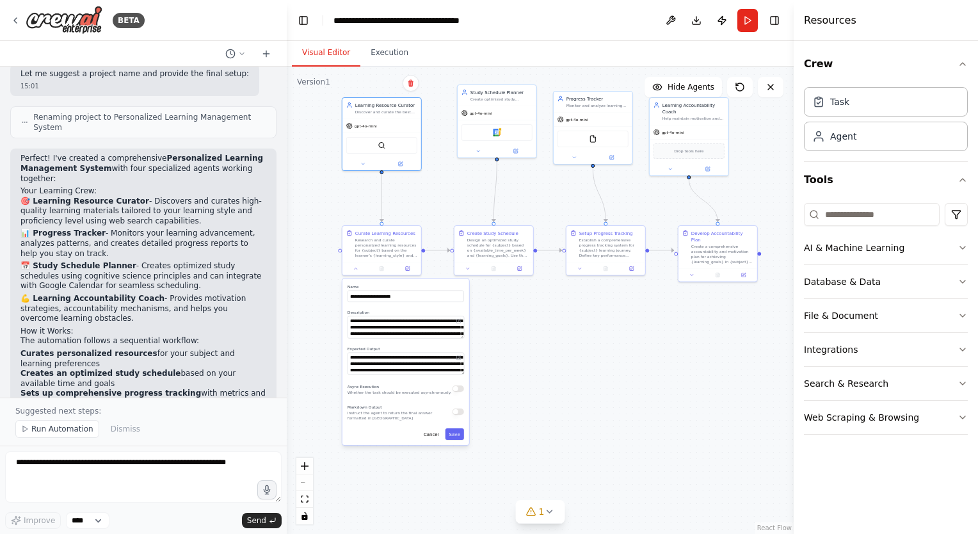
drag, startPoint x: 23, startPoint y: 197, endPoint x: 102, endPoint y: 311, distance: 138.9
click at [102, 311] on div "Perfect! I've created a comprehensive Personalized Learning Management System w…" at bounding box center [143, 362] width 246 height 416
drag, startPoint x: 102, startPoint y: 311, endPoint x: 92, endPoint y: 331, distance: 22.9
click at [92, 331] on h2 "How it Works:" at bounding box center [143, 332] width 246 height 10
drag, startPoint x: 93, startPoint y: 316, endPoint x: 13, endPoint y: 201, distance: 140.3
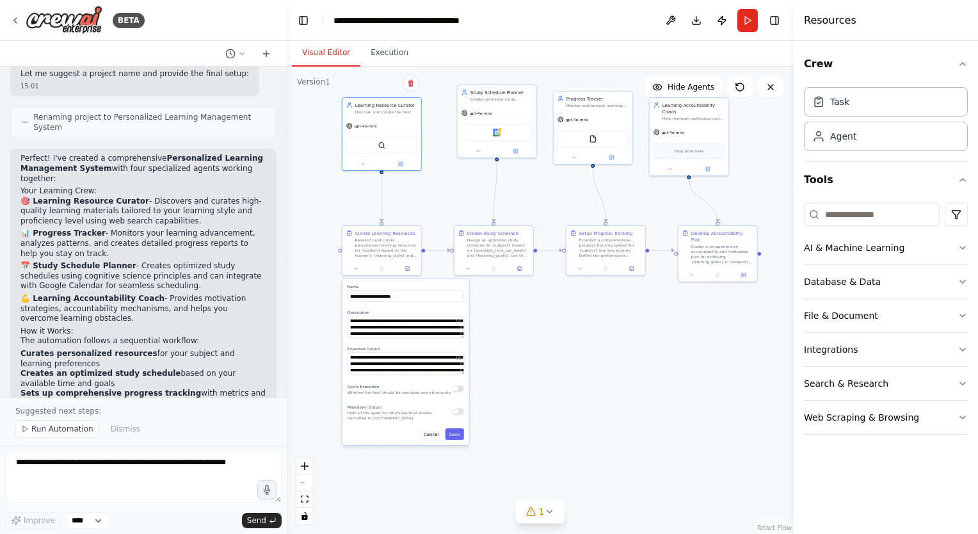
click at [13, 201] on div "Perfect! I've created a comprehensive Personalized Learning Management System w…" at bounding box center [143, 368] width 266 height 438
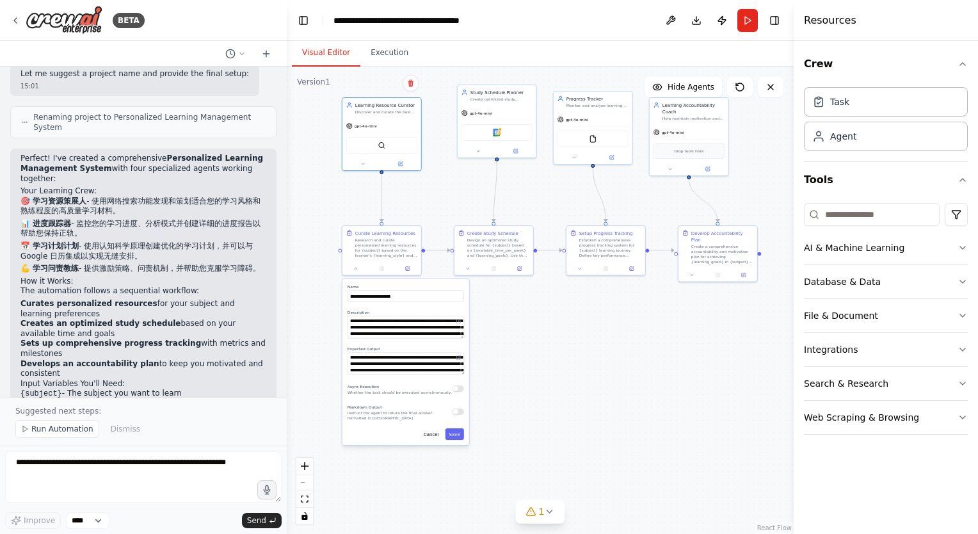
click at [110, 280] on div "Perfect! I've created a comprehensive Personalized Learning Management System w…" at bounding box center [143, 337] width 246 height 366
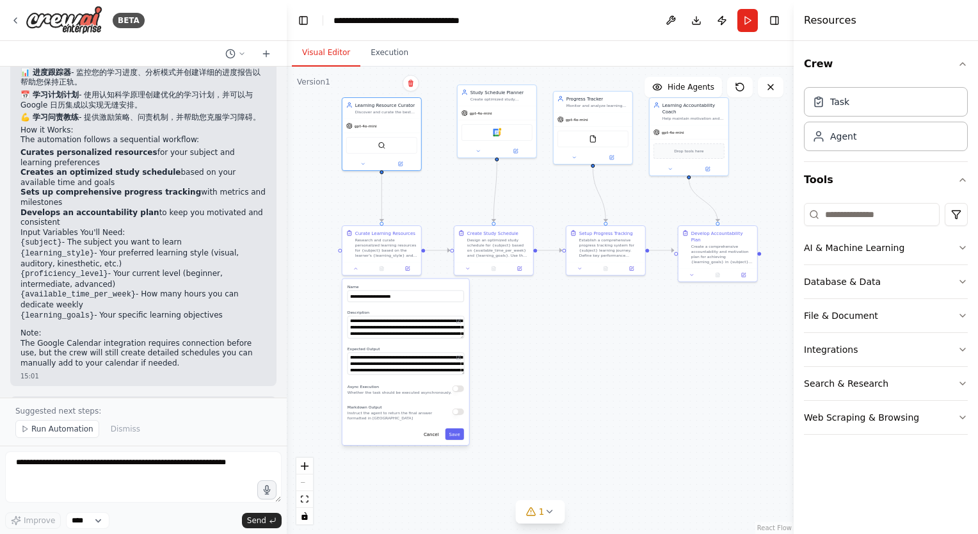
scroll to position [1086, 0]
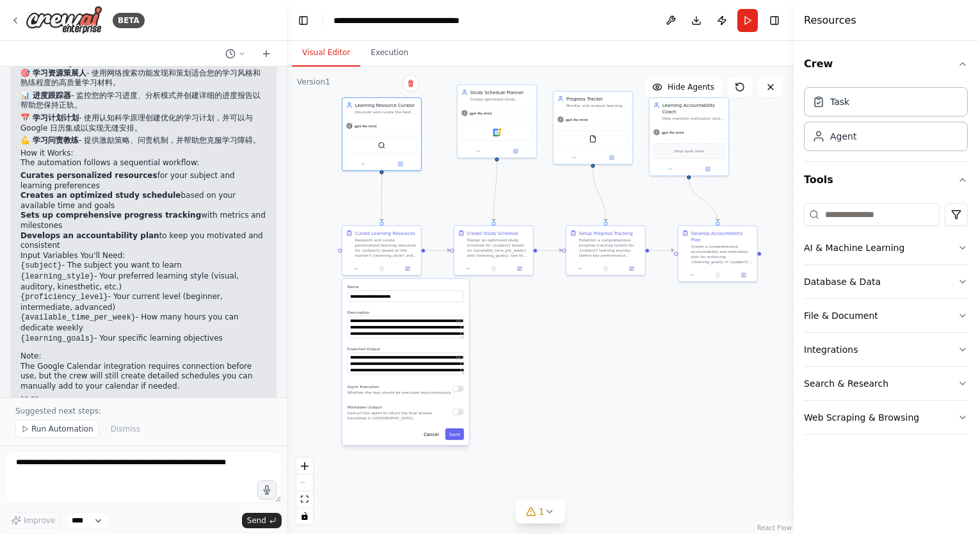
drag, startPoint x: 226, startPoint y: 346, endPoint x: 17, endPoint y: 158, distance: 281.1
click at [17, 158] on div "Perfect! I've created a comprehensive Personalized Learning Management System w…" at bounding box center [143, 214] width 266 height 388
drag, startPoint x: 17, startPoint y: 158, endPoint x: 58, endPoint y: 166, distance: 41.8
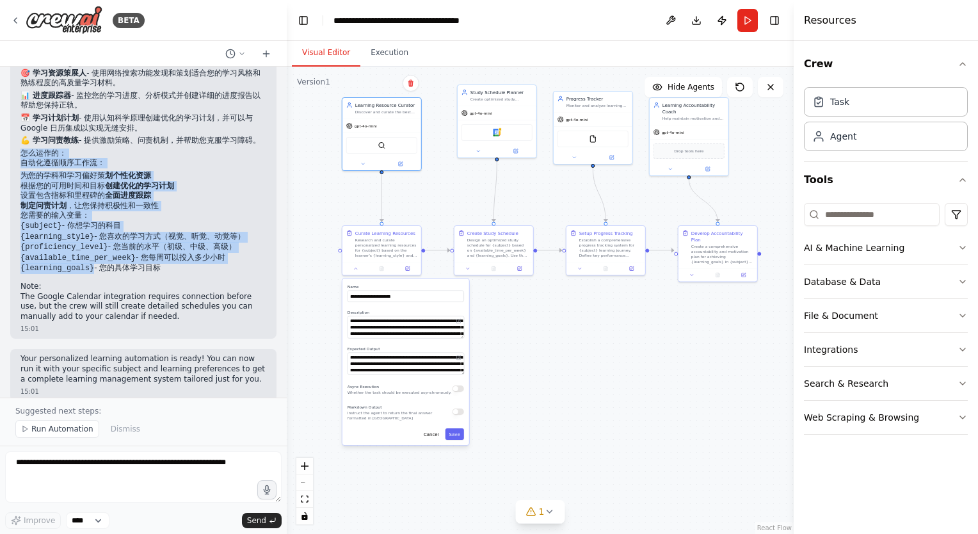
click at [200, 155] on h2 "怎么运作的：" at bounding box center [143, 154] width 246 height 10
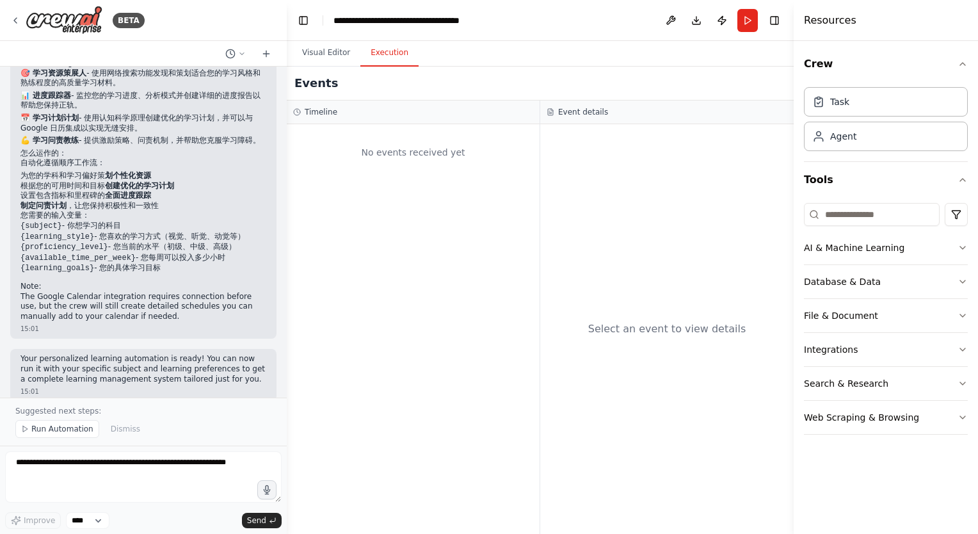
click at [381, 50] on button "Execution" at bounding box center [390, 53] width 58 height 27
click at [383, 156] on div "No events received yet" at bounding box center [413, 153] width 240 height 44
click at [318, 55] on button "Visual Editor" at bounding box center [326, 53] width 69 height 27
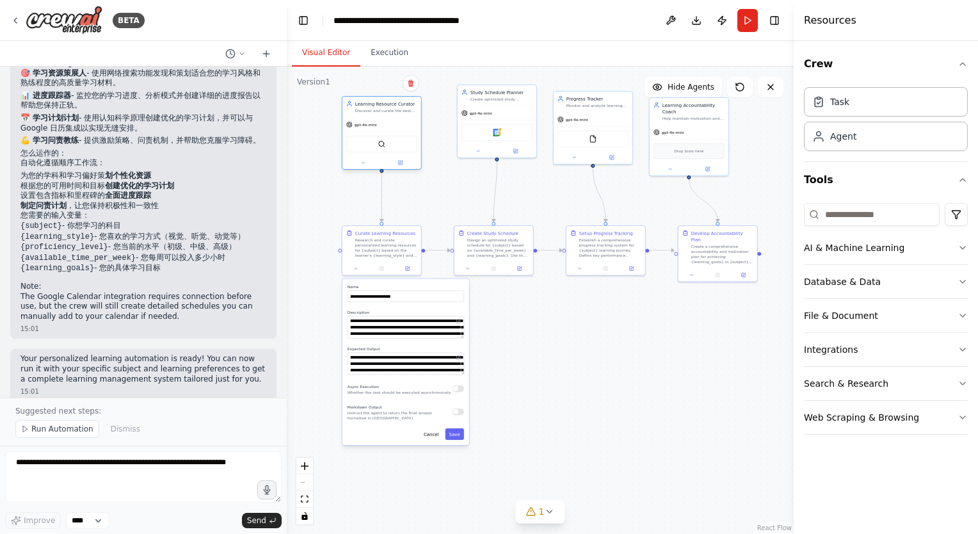
click at [394, 122] on div "gpt-4o-mini" at bounding box center [382, 125] width 79 height 14
click at [385, 50] on button "Execution" at bounding box center [390, 53] width 58 height 27
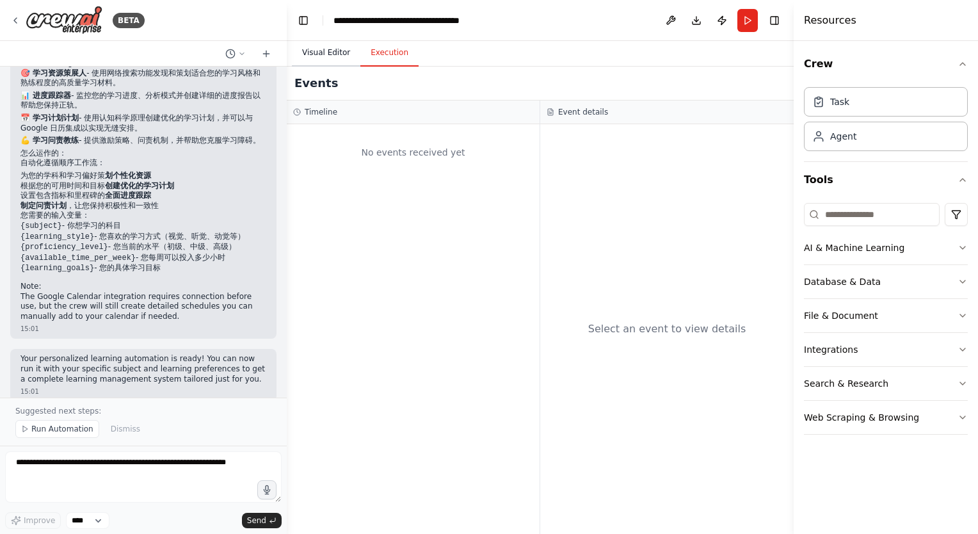
click at [324, 50] on button "Visual Editor" at bounding box center [326, 53] width 69 height 27
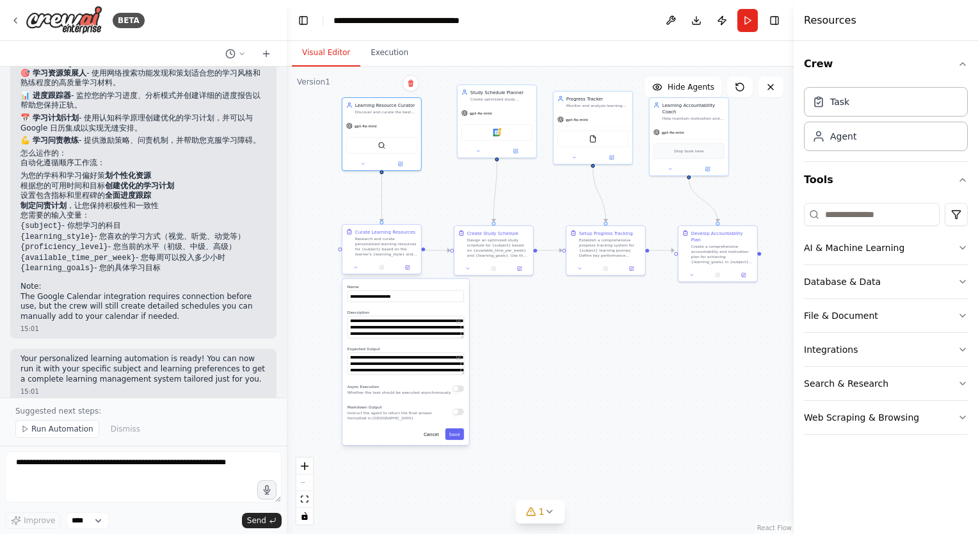
click at [387, 250] on div "Research and curate personalized learning resources for {subject} based on the …" at bounding box center [386, 246] width 62 height 20
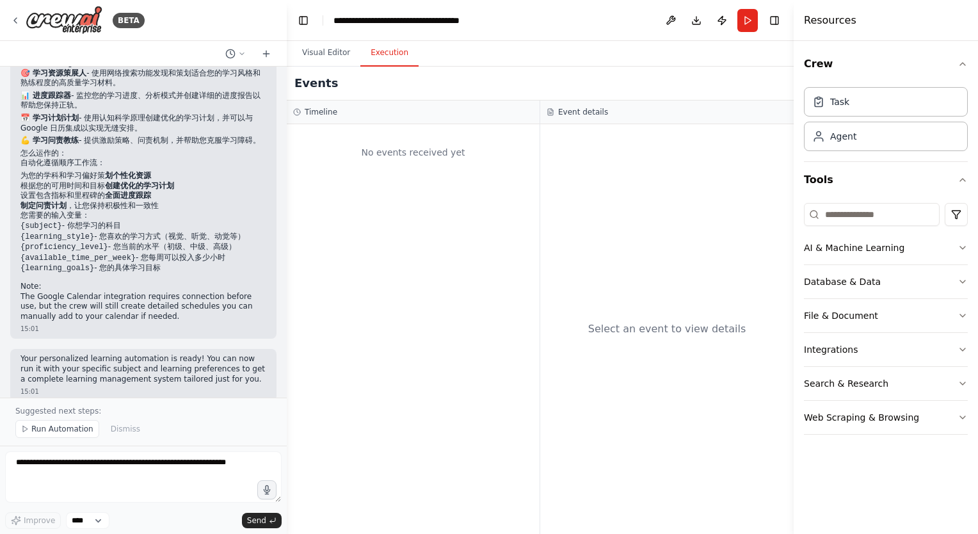
click at [384, 53] on button "Execution" at bounding box center [390, 53] width 58 height 27
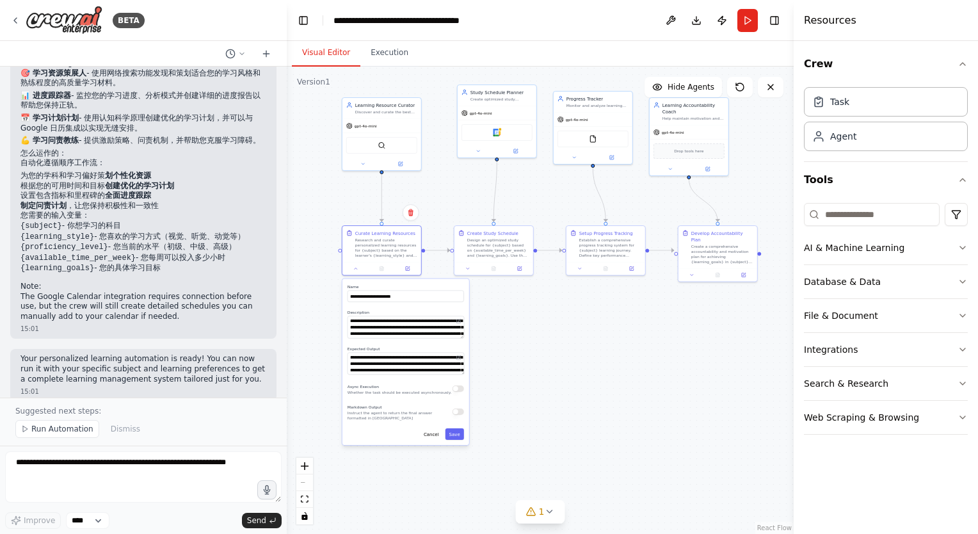
click at [324, 47] on button "Visual Editor" at bounding box center [326, 53] width 69 height 27
click at [592, 348] on div ".deletable-edge-delete-btn { width: 20px; height: 20px; border: 0px solid #ffff…" at bounding box center [540, 300] width 507 height 467
click at [551, 511] on icon at bounding box center [549, 511] width 5 height 3
click at [586, 367] on div ".deletable-edge-delete-btn { width: 20px; height: 20px; border: 0px solid #ffff…" at bounding box center [540, 300] width 507 height 467
drag, startPoint x: 593, startPoint y: 341, endPoint x: 677, endPoint y: 460, distance: 145.2
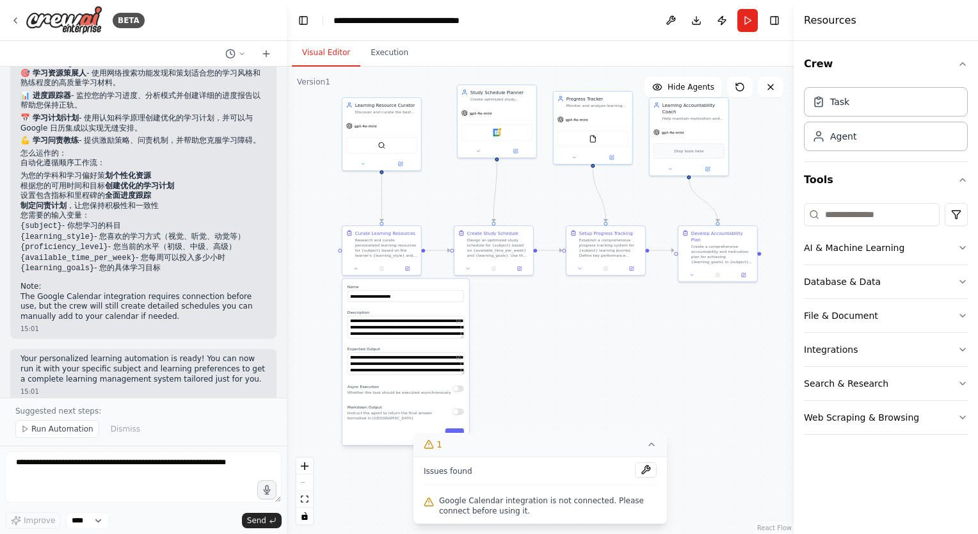
click at [594, 342] on div ".deletable-edge-delete-btn { width: 20px; height: 20px; border: 0px solid #ffff…" at bounding box center [540, 300] width 507 height 467
click at [654, 446] on icon at bounding box center [651, 444] width 5 height 3
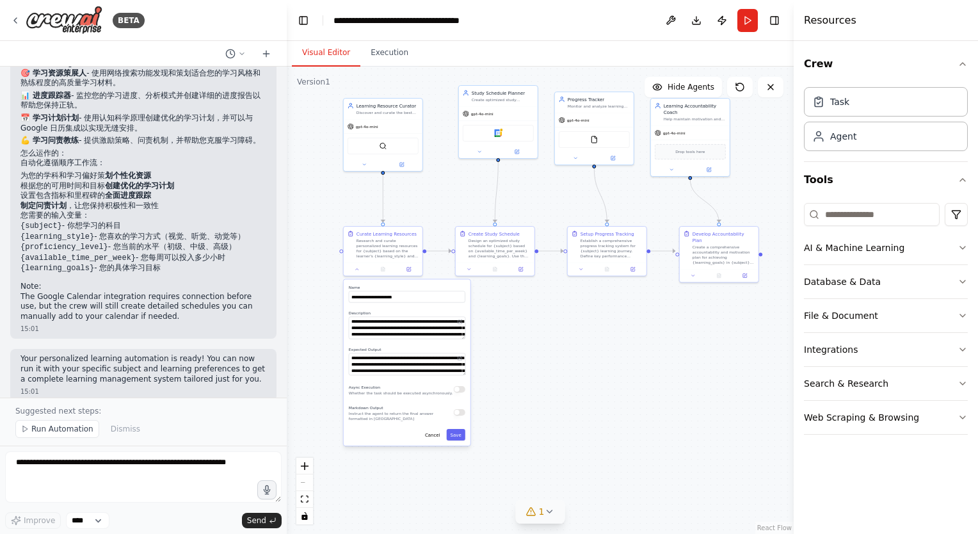
click at [636, 373] on div ".deletable-edge-delete-btn { width: 20px; height: 20px; border: 0px solid #ffff…" at bounding box center [540, 300] width 507 height 467
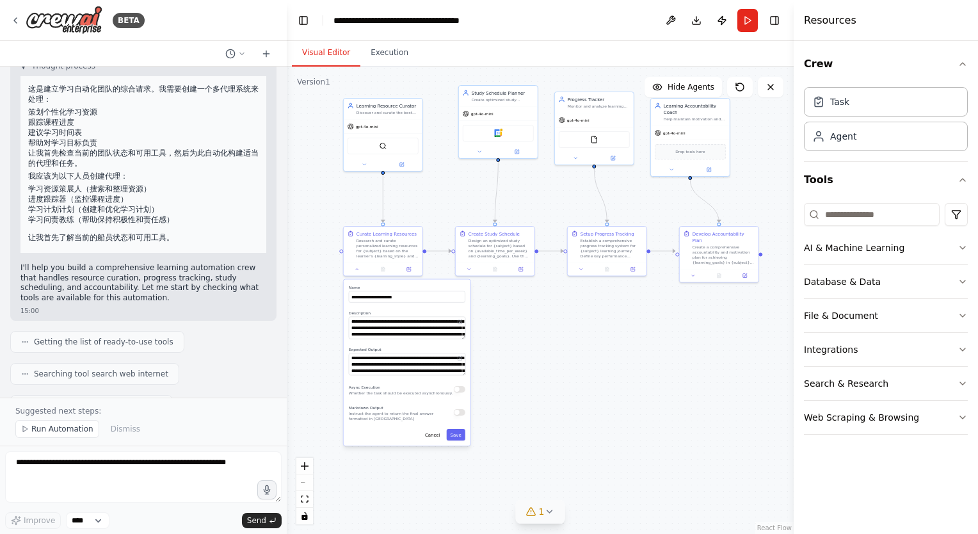
scroll to position [0, 0]
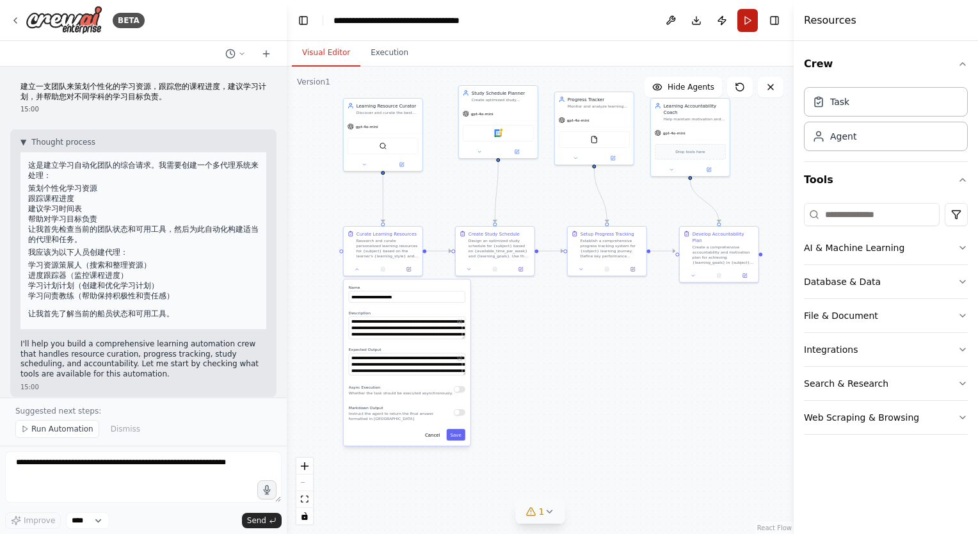
click at [743, 26] on button "Run" at bounding box center [748, 20] width 20 height 23
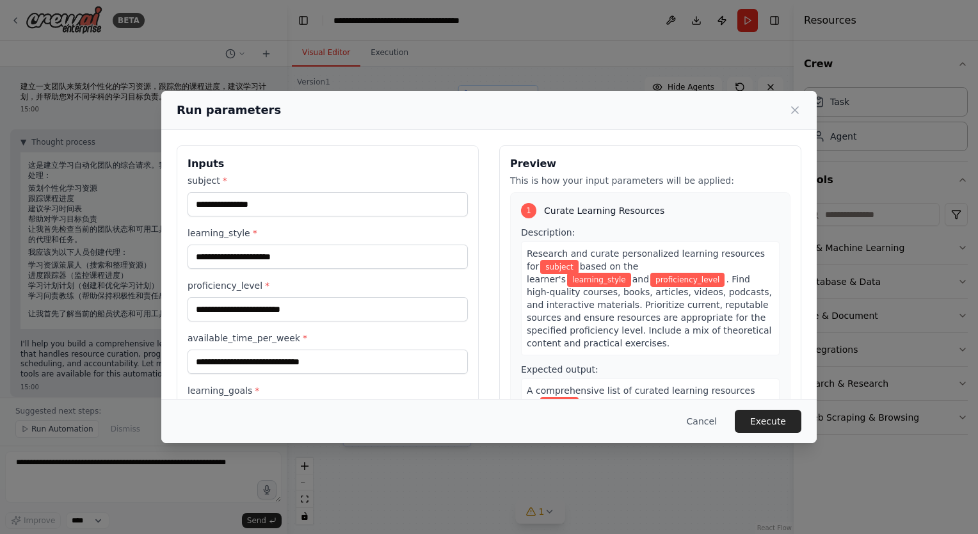
click at [797, 117] on div "Run parameters" at bounding box center [489, 110] width 625 height 18
click at [795, 114] on icon at bounding box center [795, 110] width 13 height 13
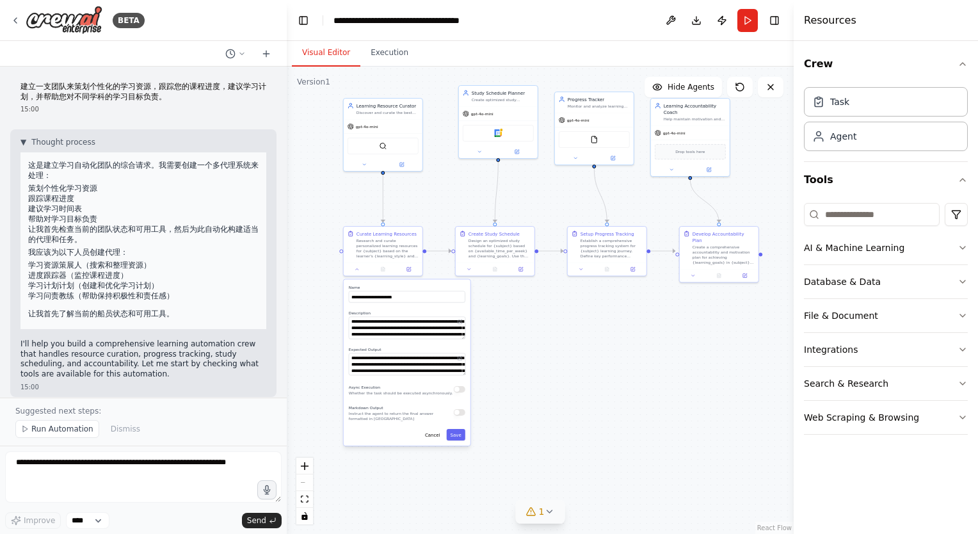
click at [587, 366] on div ".deletable-edge-delete-btn { width: 20px; height: 20px; border: 0px solid #ffff…" at bounding box center [540, 300] width 507 height 467
click at [747, 20] on button "Run" at bounding box center [748, 20] width 20 height 23
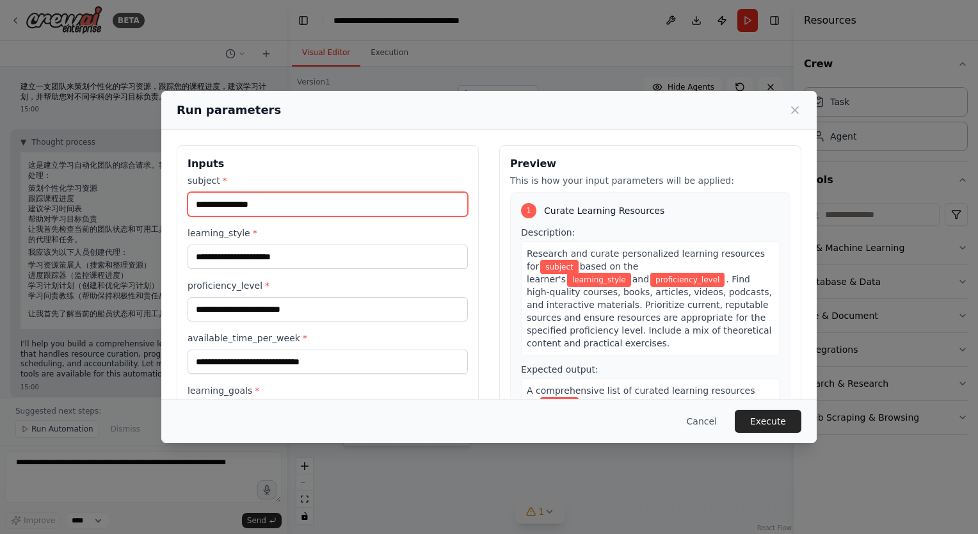
click at [240, 204] on input "subject *" at bounding box center [328, 204] width 280 height 24
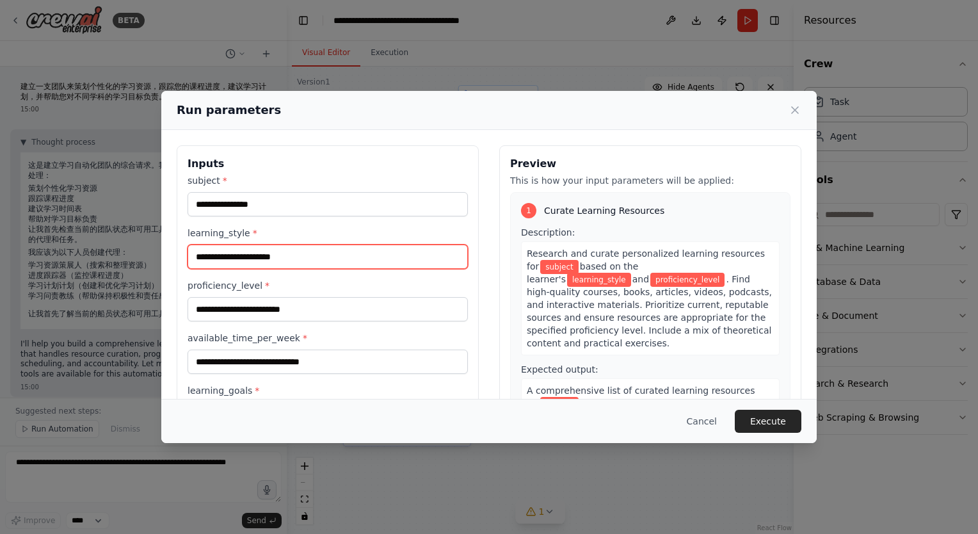
click at [270, 256] on input "learning_style *" at bounding box center [328, 257] width 280 height 24
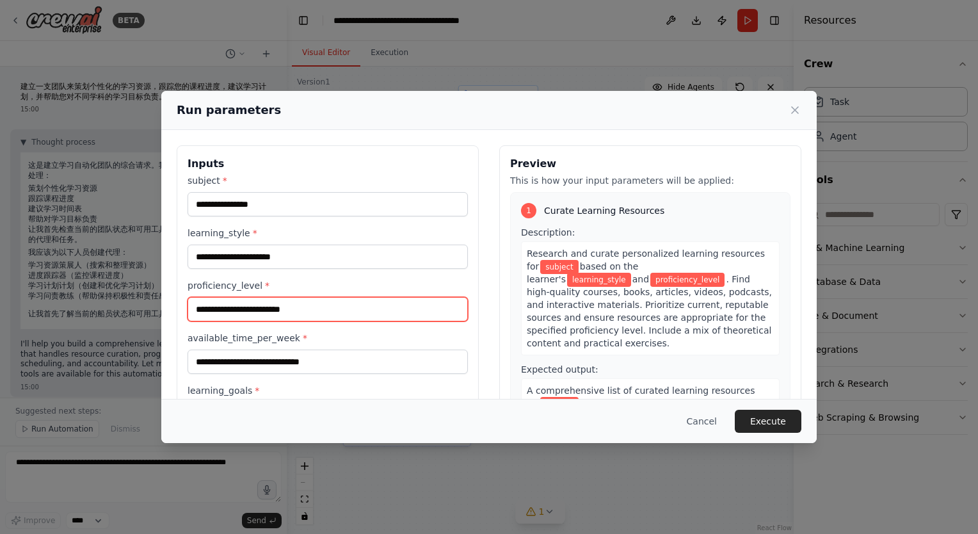
click at [254, 312] on input "proficiency_level *" at bounding box center [328, 309] width 280 height 24
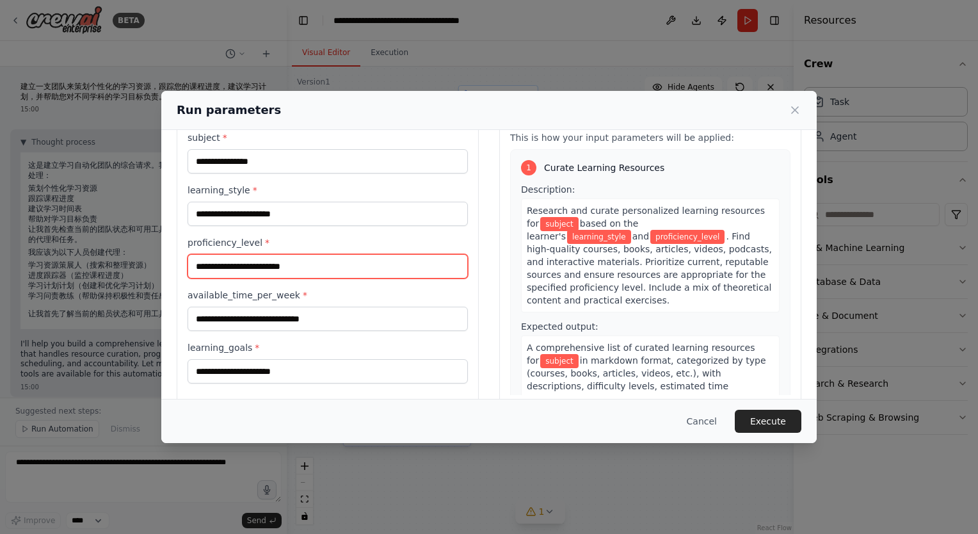
scroll to position [64, 0]
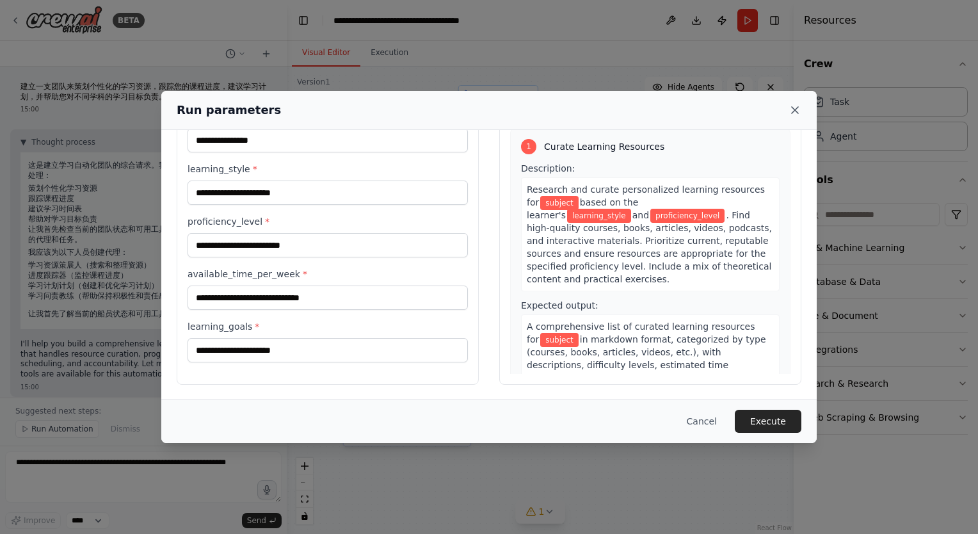
click at [795, 111] on icon at bounding box center [795, 110] width 13 height 13
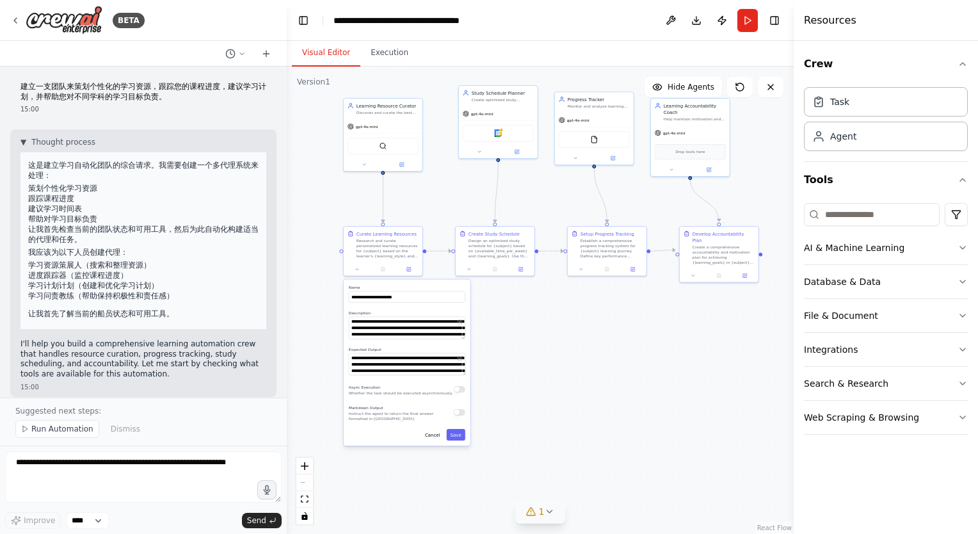
click at [654, 341] on div ".deletable-edge-delete-btn { width: 20px; height: 20px; border: 0px solid #ffff…" at bounding box center [540, 300] width 507 height 467
click at [373, 126] on span "gpt-4o-mini" at bounding box center [367, 125] width 22 height 5
click at [389, 129] on div "gpt-4o-mini" at bounding box center [383, 125] width 79 height 14
click at [632, 362] on div ".deletable-edge-delete-btn { width: 20px; height: 20px; border: 0px solid #ffff…" at bounding box center [540, 300] width 507 height 467
click at [423, 328] on textarea "**********" at bounding box center [407, 328] width 117 height 22
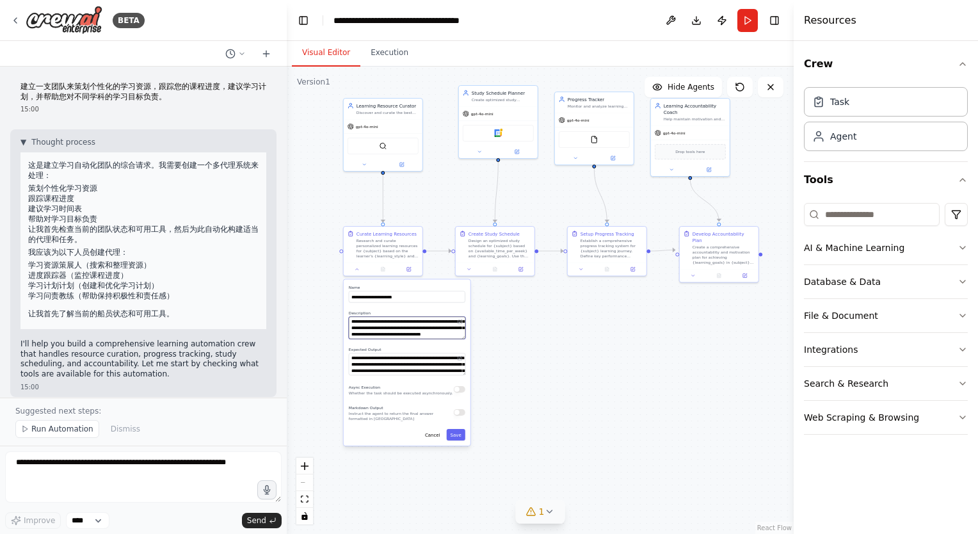
scroll to position [77, 0]
drag, startPoint x: 351, startPoint y: 321, endPoint x: 416, endPoint y: 336, distance: 66.2
click at [416, 336] on textarea "**********" at bounding box center [407, 328] width 117 height 22
click at [378, 334] on textarea "**********" at bounding box center [407, 328] width 117 height 22
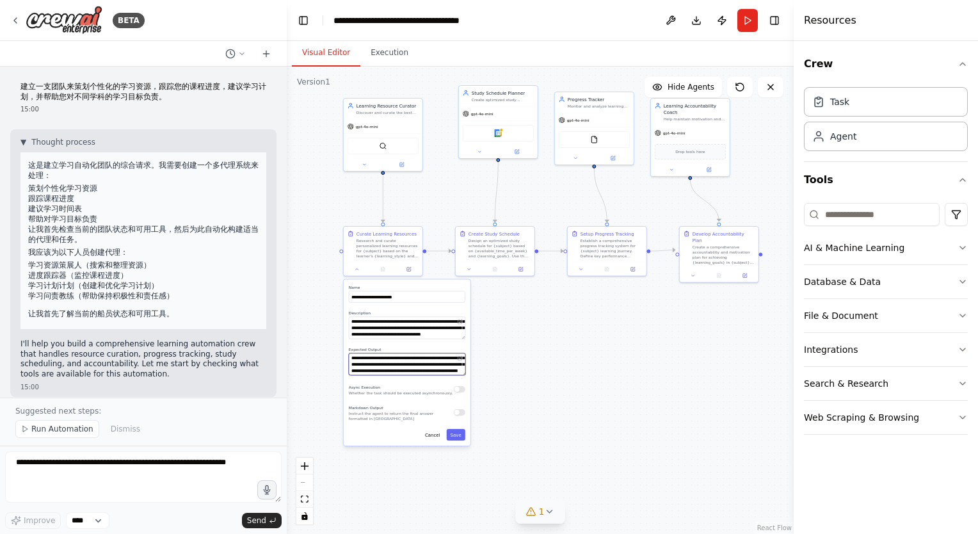
drag, startPoint x: 352, startPoint y: 359, endPoint x: 404, endPoint y: 370, distance: 53.6
click at [404, 370] on textarea "**********" at bounding box center [407, 364] width 117 height 22
click at [394, 372] on textarea "**********" at bounding box center [407, 364] width 117 height 22
drag, startPoint x: 410, startPoint y: 372, endPoint x: 352, endPoint y: 352, distance: 61.8
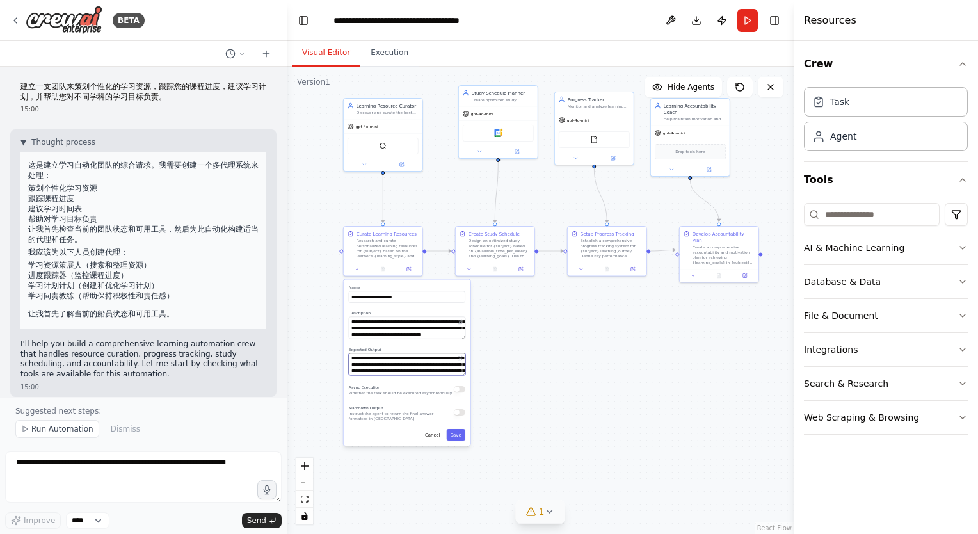
click at [352, 352] on div "**********" at bounding box center [407, 360] width 117 height 29
click at [446, 360] on textarea "**********" at bounding box center [407, 364] width 117 height 22
